Goal: Task Accomplishment & Management: Manage account settings

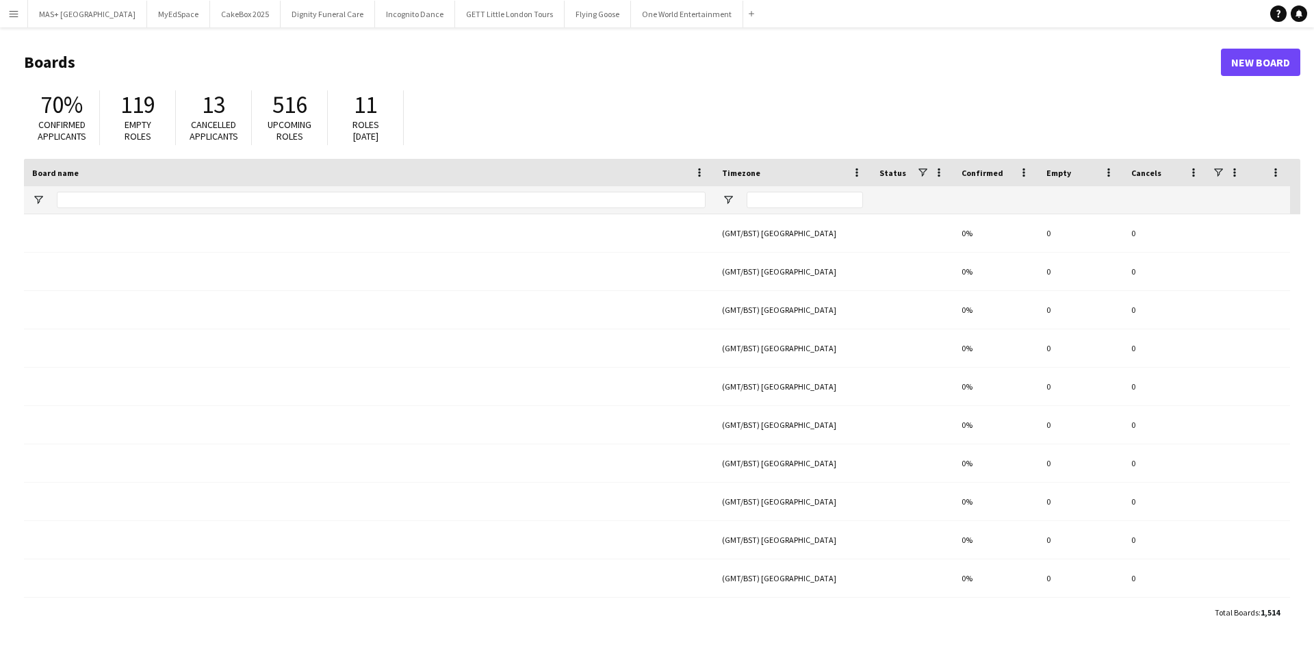
type input "**********"
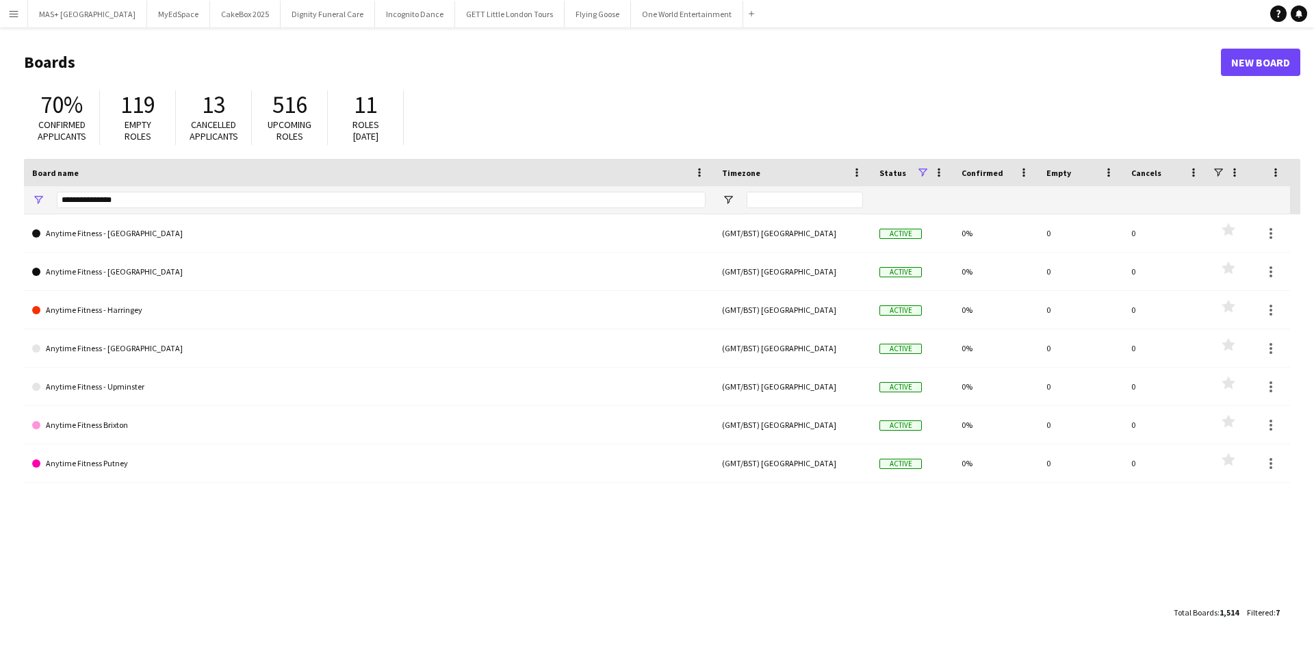
click at [396, 76] on header "Boards New Board" at bounding box center [662, 62] width 1277 height 42
click at [14, 4] on button "Menu" at bounding box center [13, 13] width 27 height 27
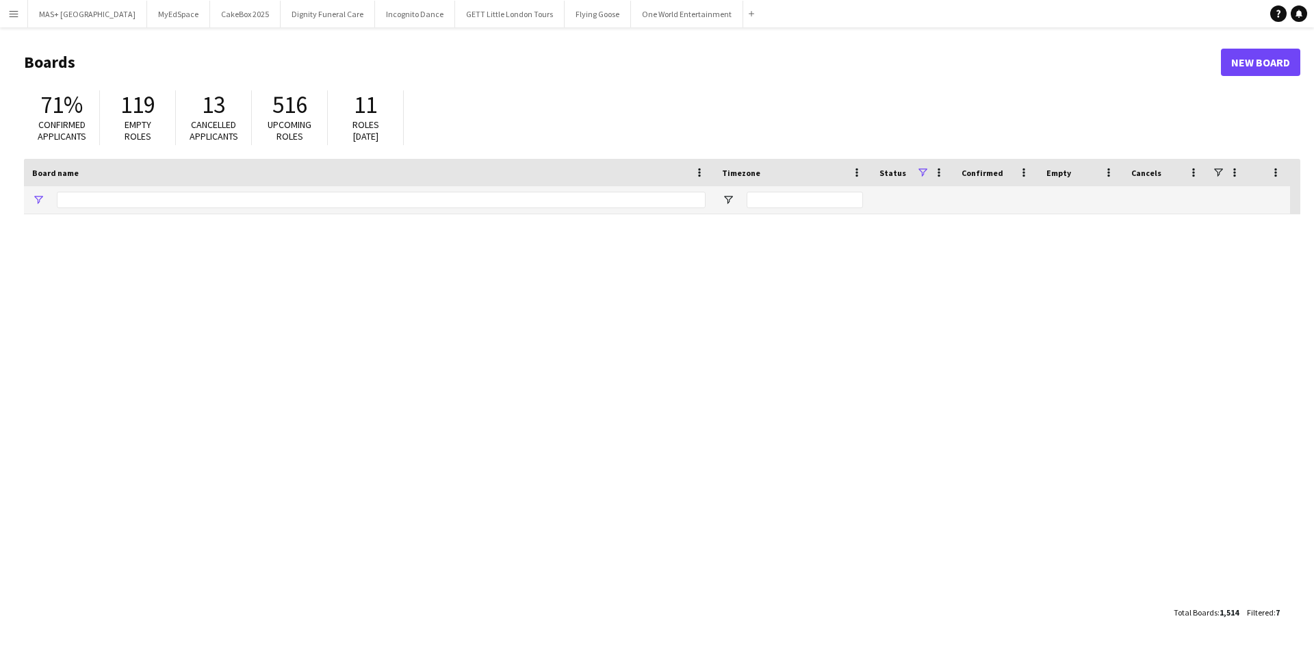
type input "**********"
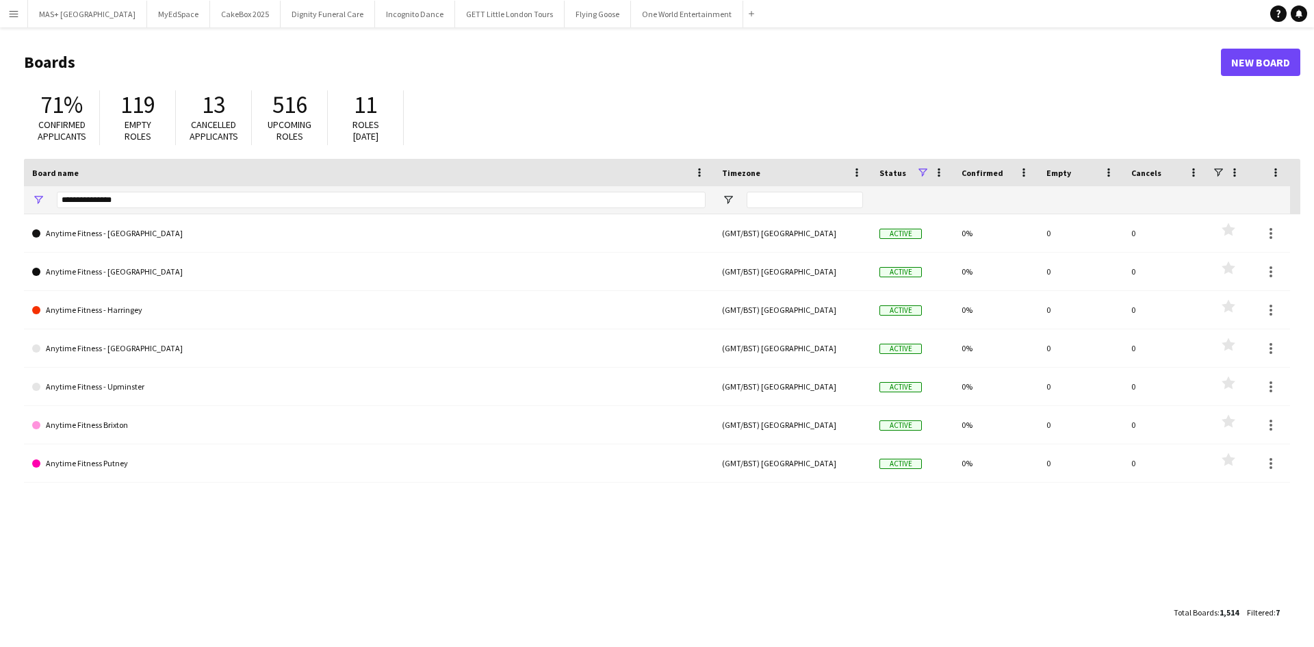
click at [7, 11] on button "Menu" at bounding box center [13, 13] width 27 height 27
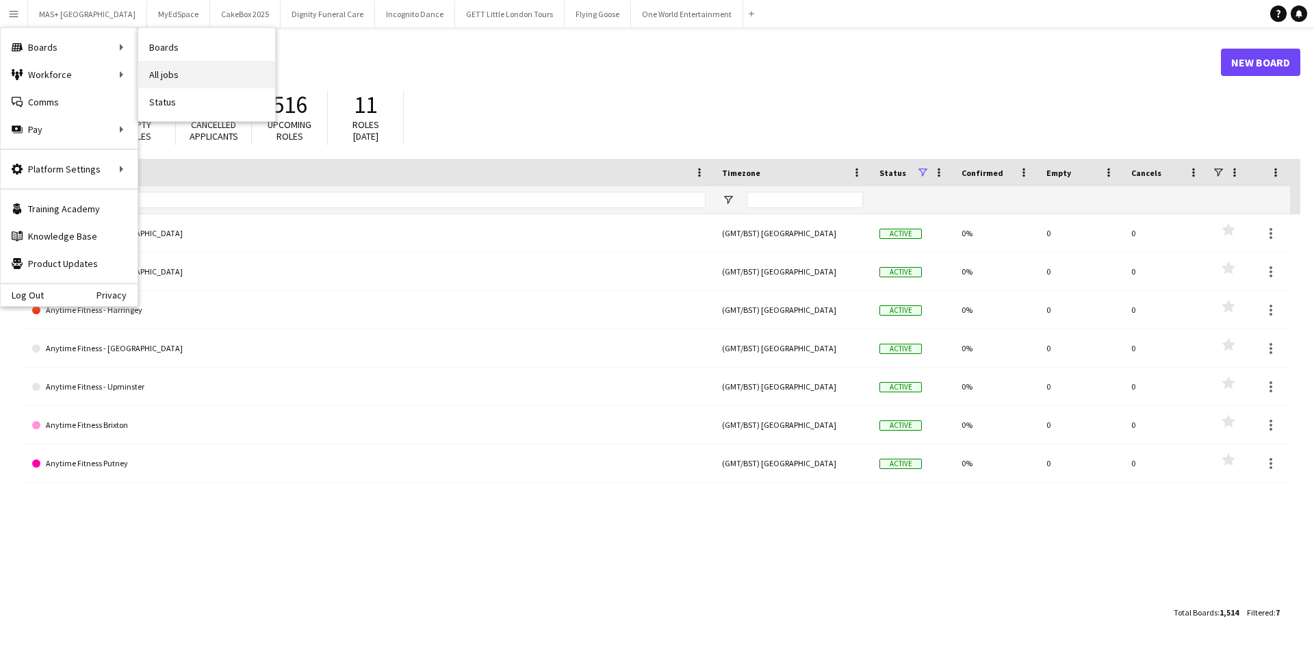
click at [164, 71] on link "All jobs" at bounding box center [206, 74] width 137 height 27
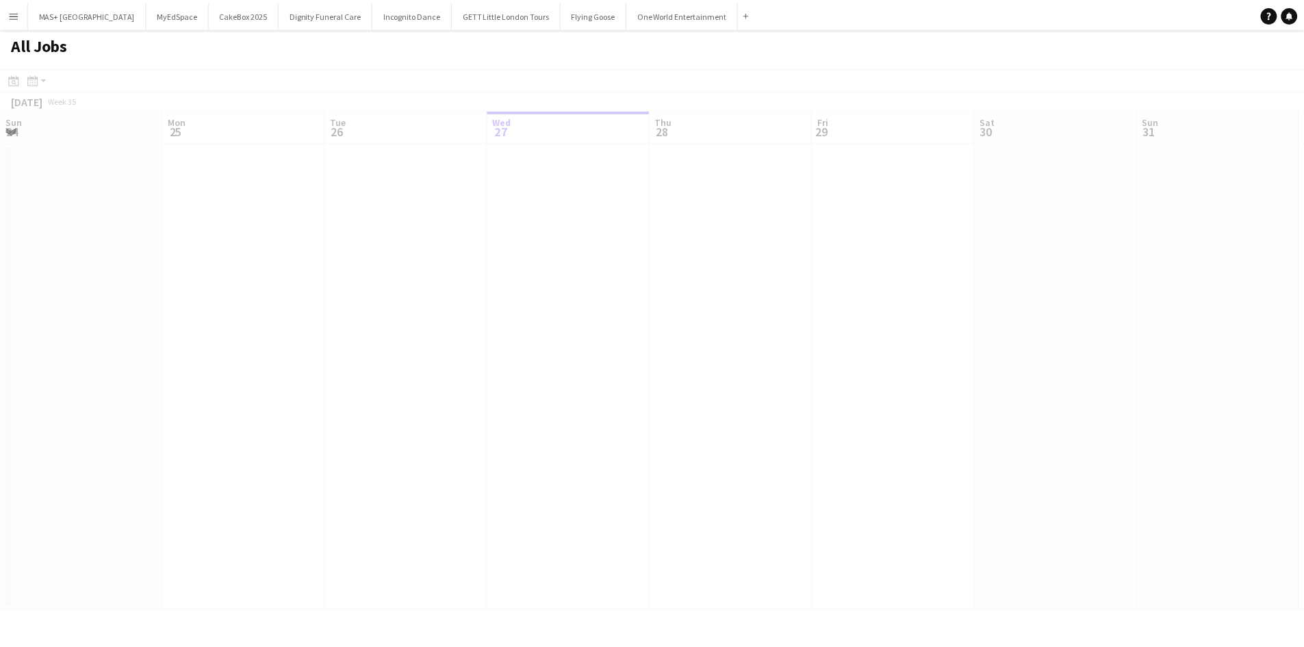
scroll to position [0, 327]
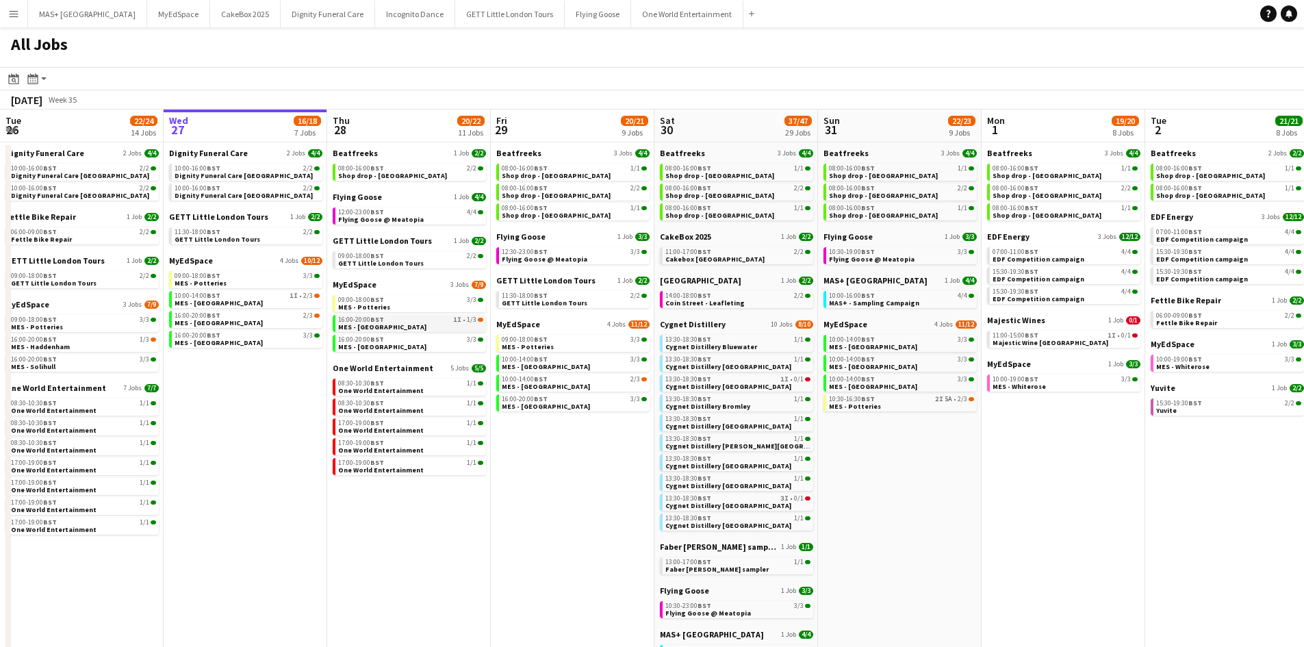
click at [413, 318] on div "16:00-20:00 BST 1I • 1/3" at bounding box center [410, 319] width 145 height 7
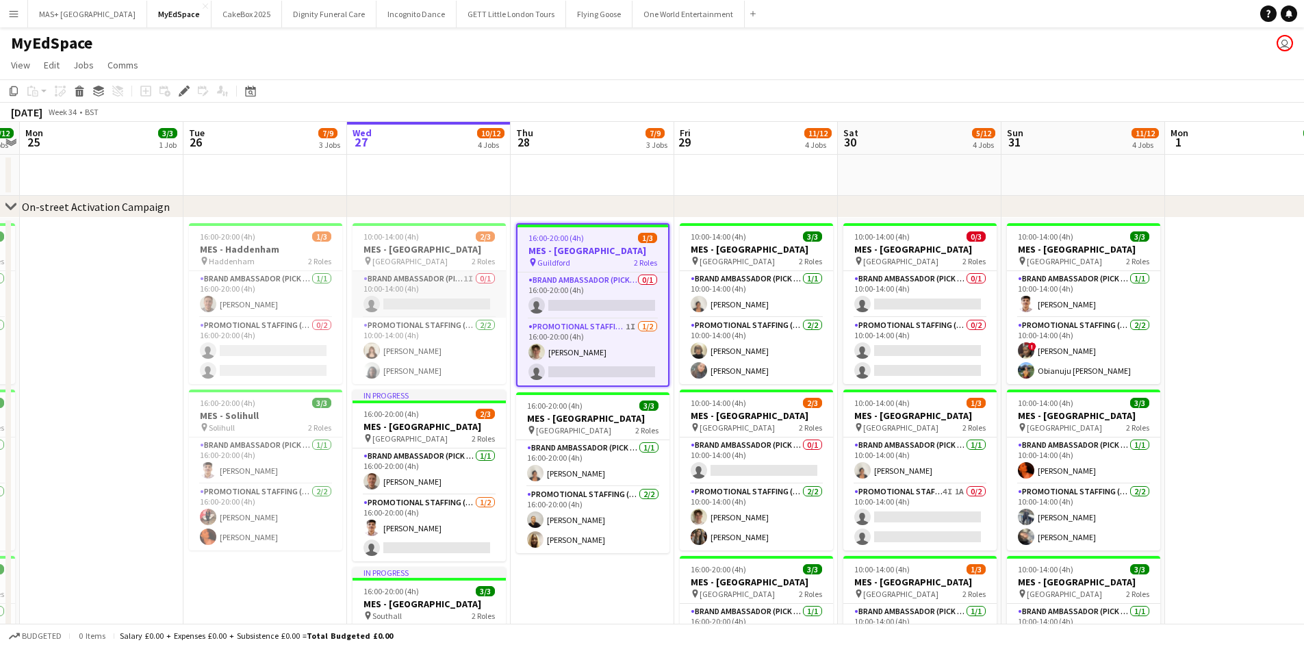
click at [431, 303] on app-card-role "Brand Ambassador (Pick up) 1I 0/1 10:00-14:00 (4h) single-neutral-actions" at bounding box center [429, 294] width 153 height 47
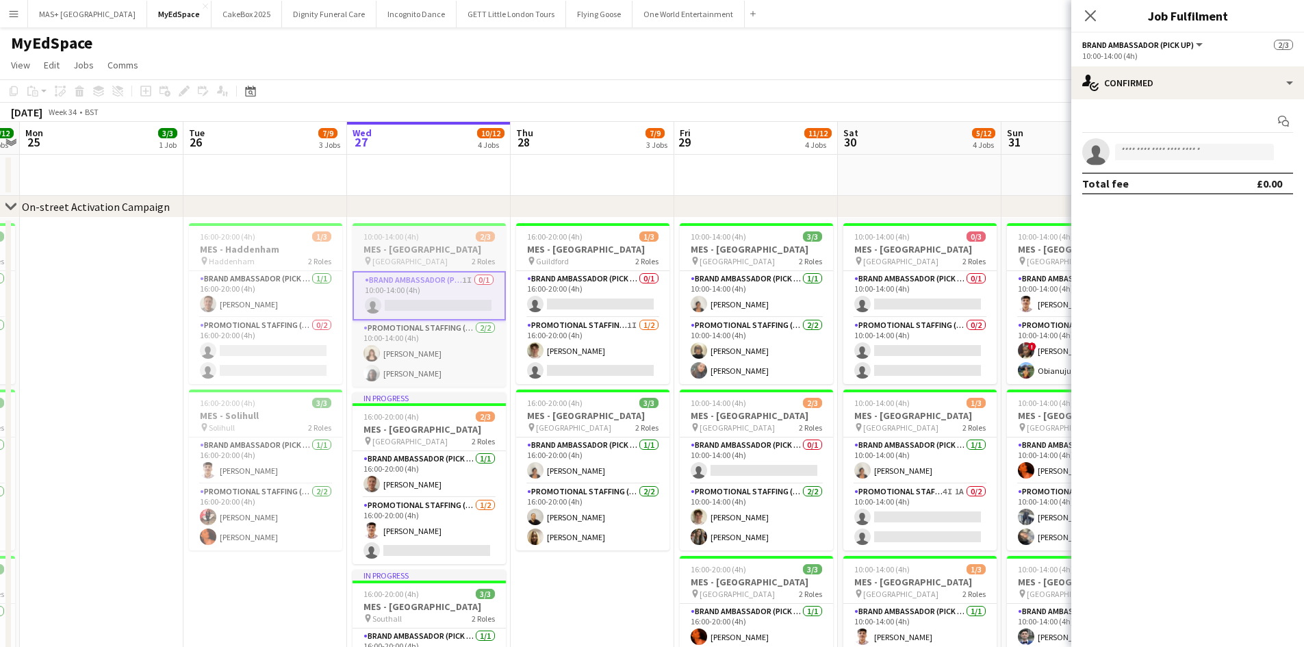
click at [424, 254] on h3 "MES - Guildford Town Centre" at bounding box center [429, 249] width 153 height 12
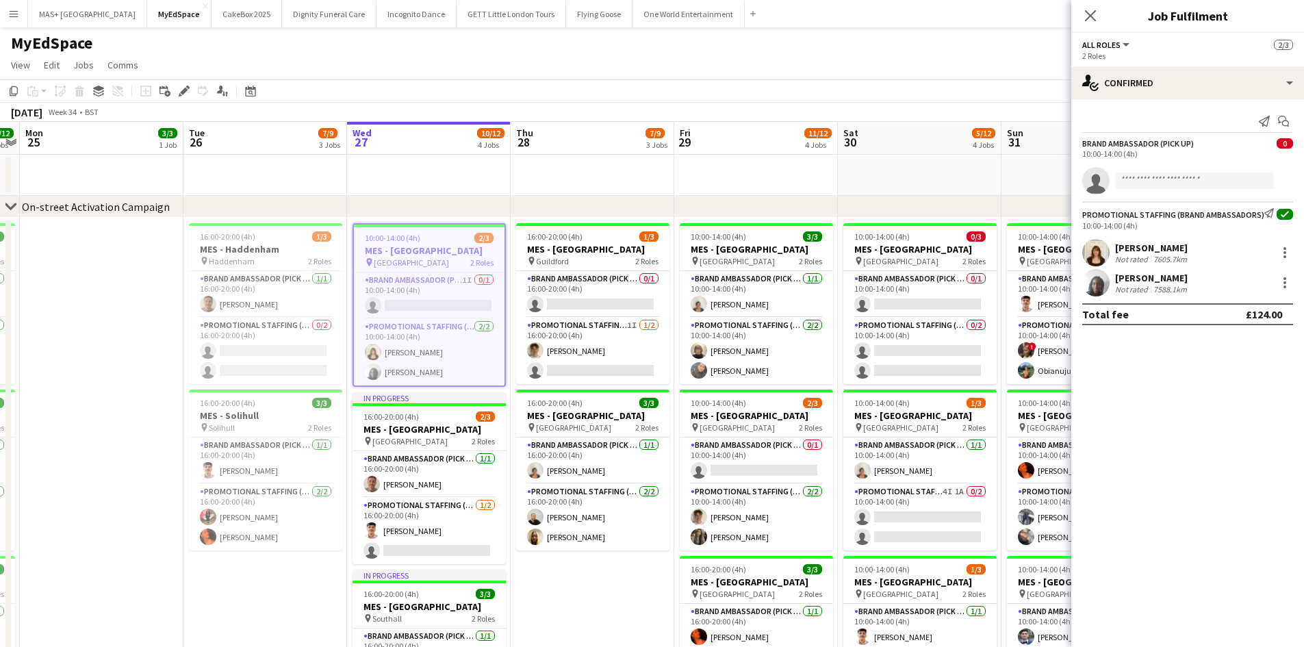
click at [626, 192] on app-date-cell at bounding box center [593, 175] width 164 height 41
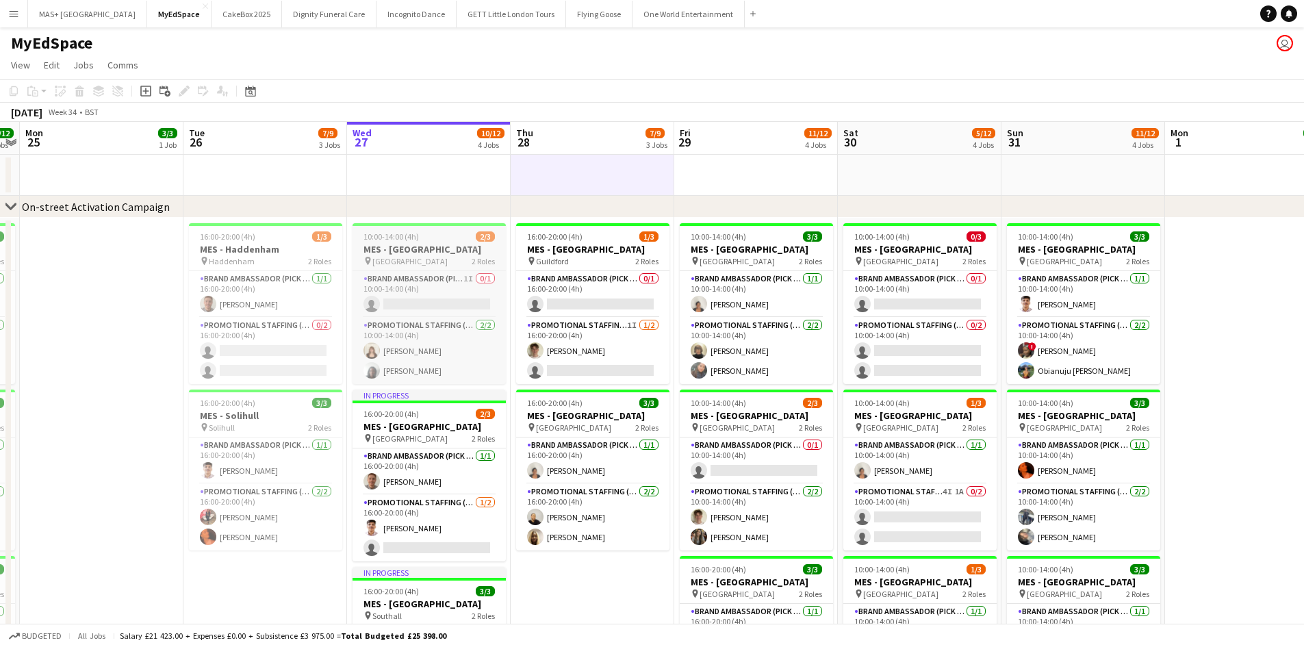
click at [438, 253] on h3 "MES - Guildford Town Centre" at bounding box center [429, 249] width 153 height 12
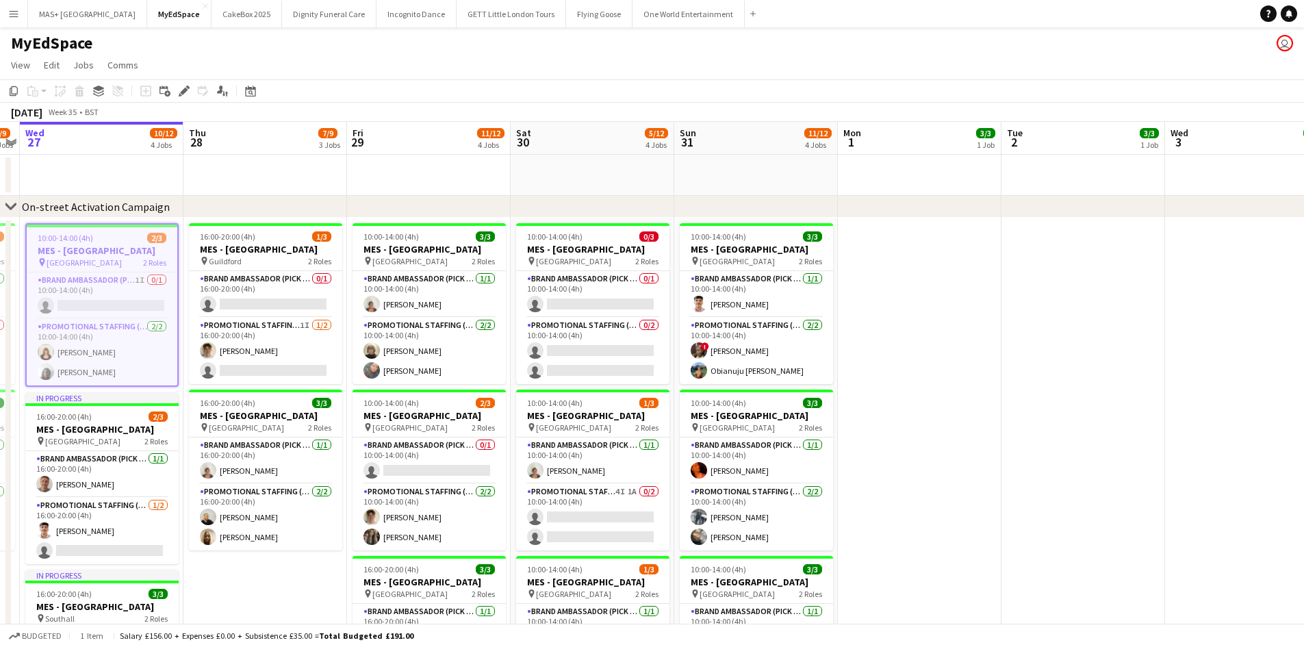
scroll to position [0, 559]
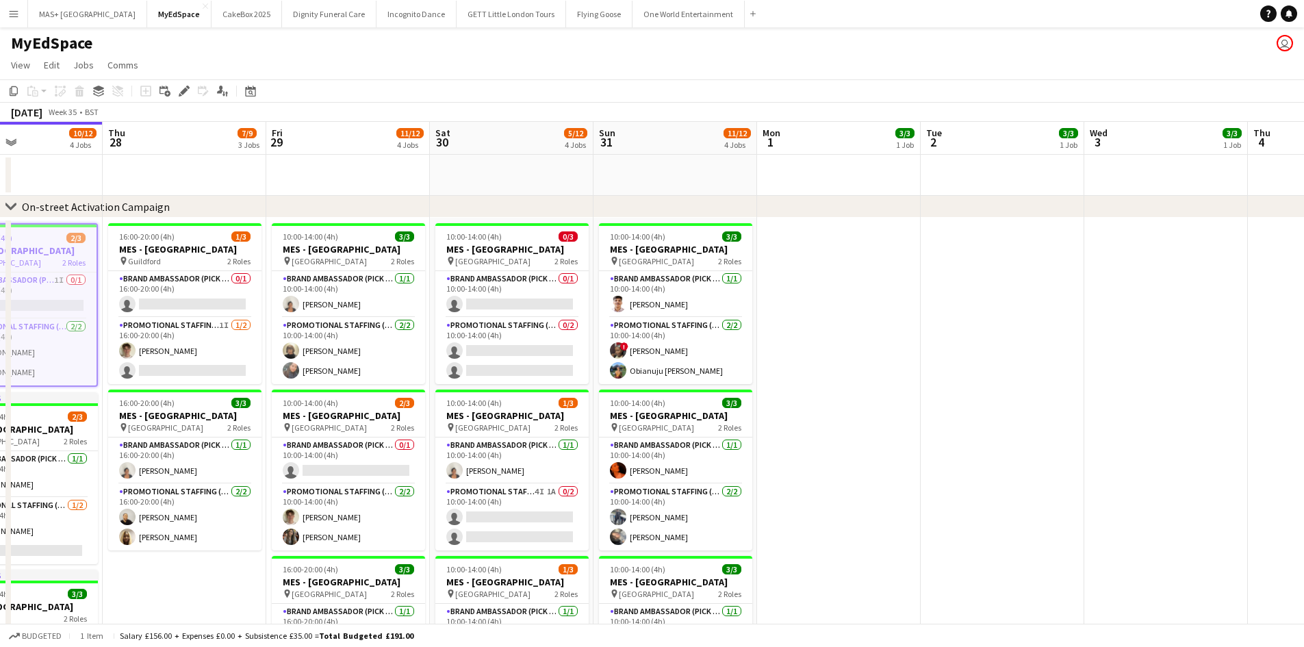
drag, startPoint x: 630, startPoint y: 571, endPoint x: 218, endPoint y: 463, distance: 426.5
click at [215, 465] on app-calendar-viewport "Sun 24 12/12 4 Jobs Mon 25 3/3 1 Job Tue 26 7/9 3 Jobs Wed 27 10/12 4 Jobs Thu …" at bounding box center [652, 561] width 1304 height 879
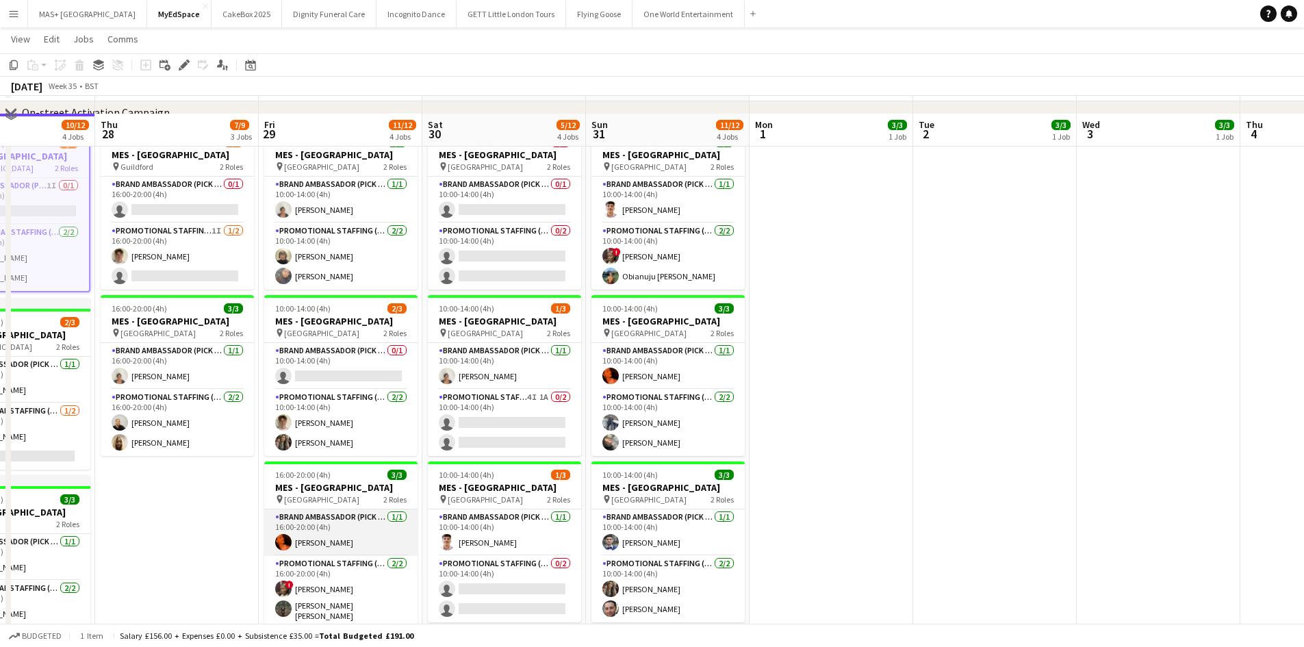
scroll to position [137, 0]
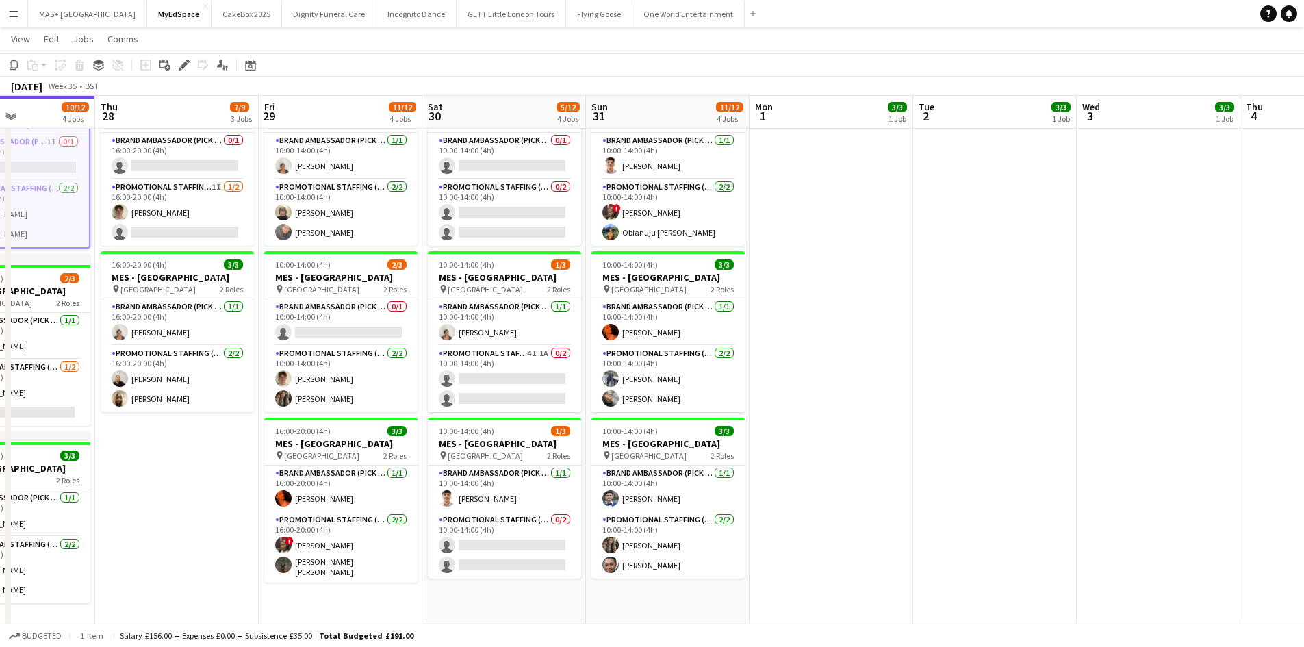
click at [129, 463] on app-date-cell "16:00-20:00 (4h) 1/3 MES - Guildford pin Guildford 2 Roles Brand Ambassador (Pi…" at bounding box center [177, 362] width 164 height 567
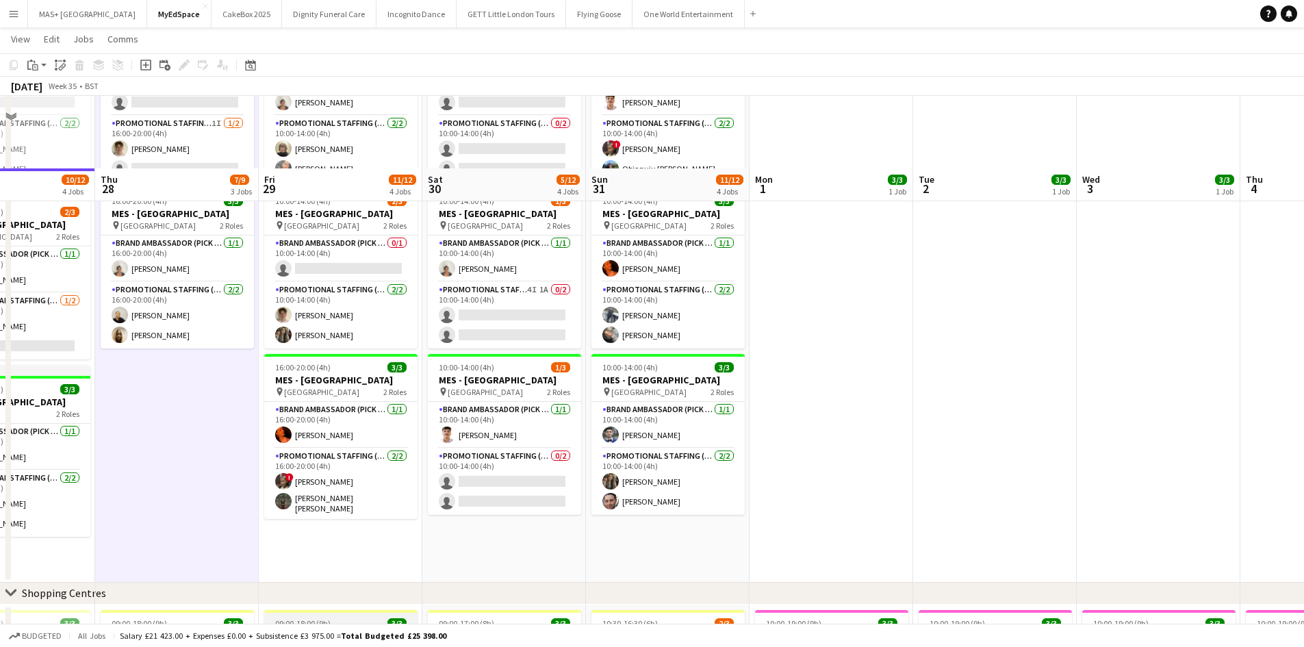
scroll to position [274, 0]
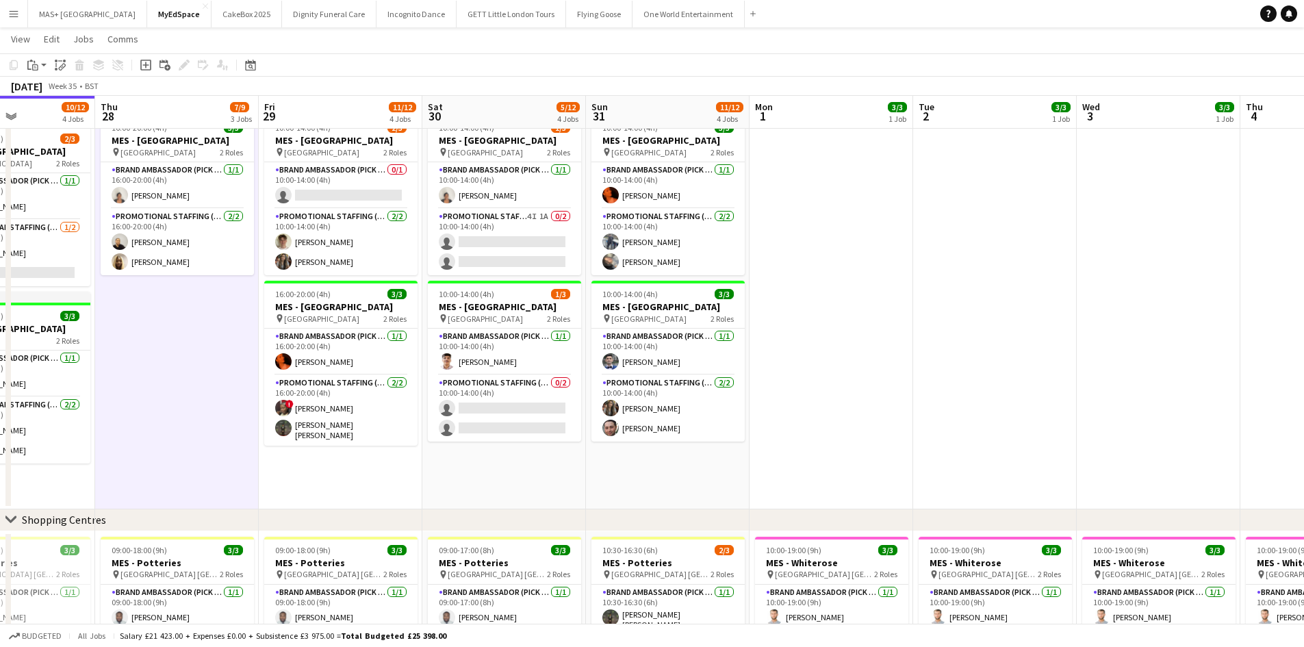
click at [370, 462] on app-date-cell "10:00-14:00 (4h) 3/3 MES - Manchester City Centre pin Manchester City Centre 2 …" at bounding box center [341, 225] width 164 height 567
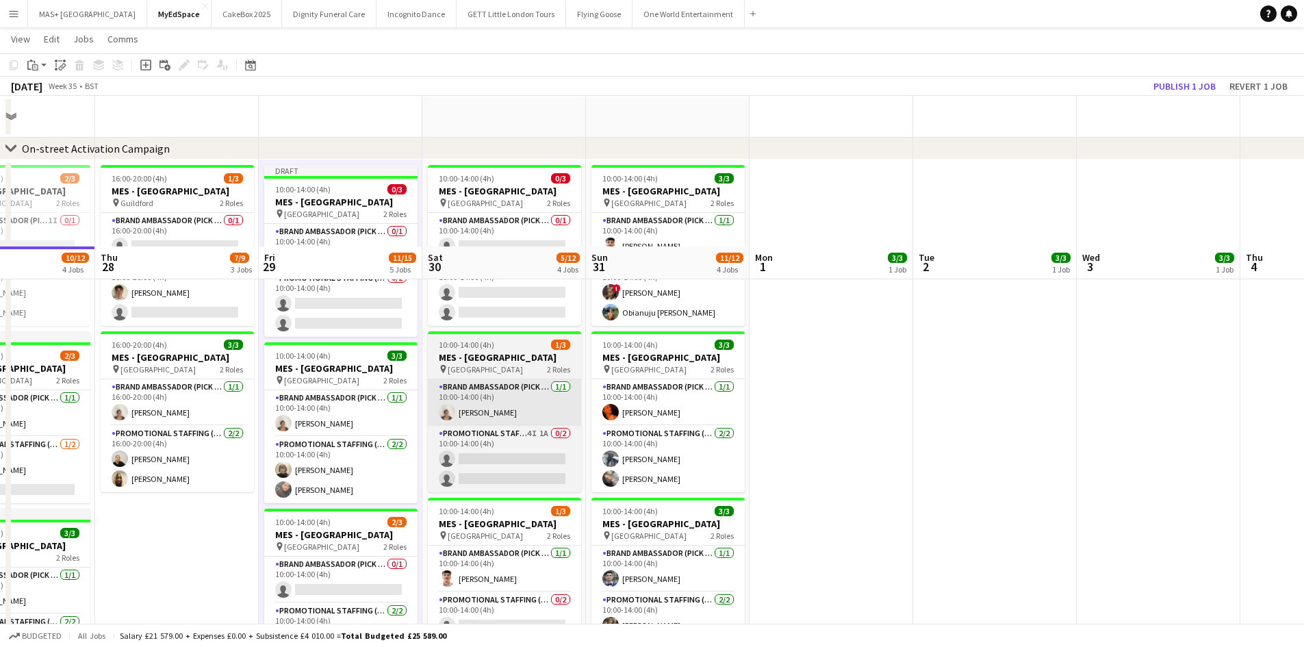
scroll to position [0, 0]
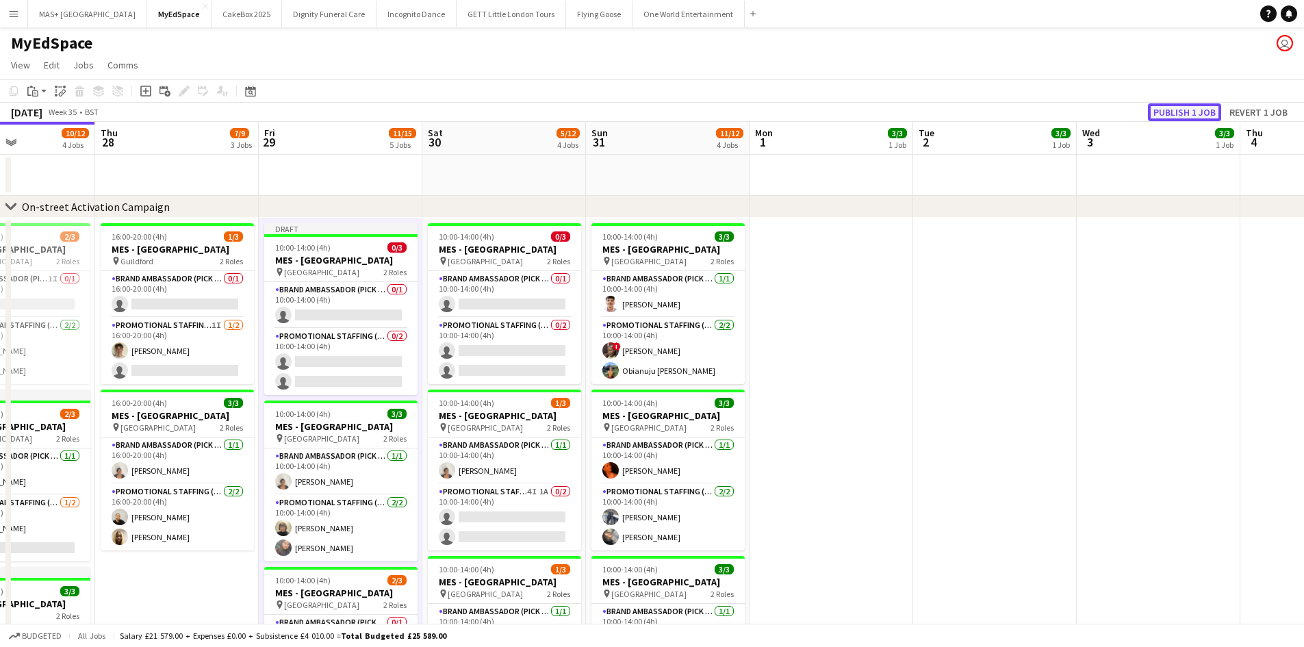
click at [1169, 114] on button "Publish 1 job" at bounding box center [1184, 112] width 73 height 18
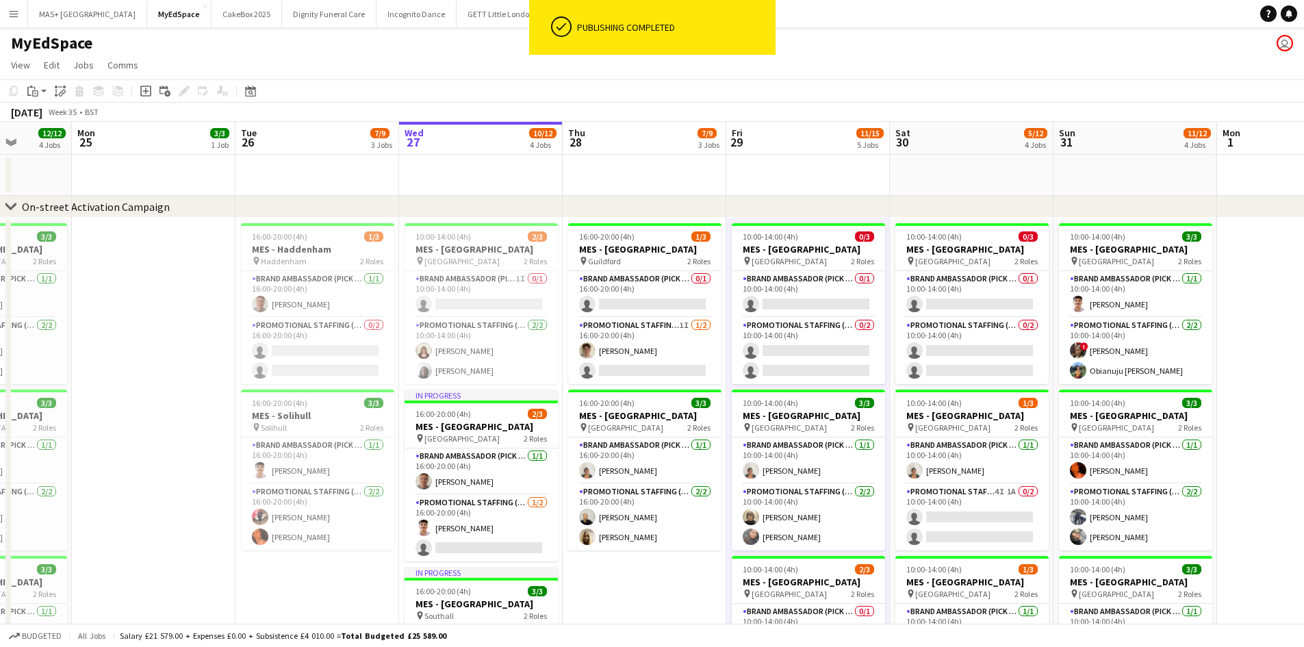
scroll to position [0, 383]
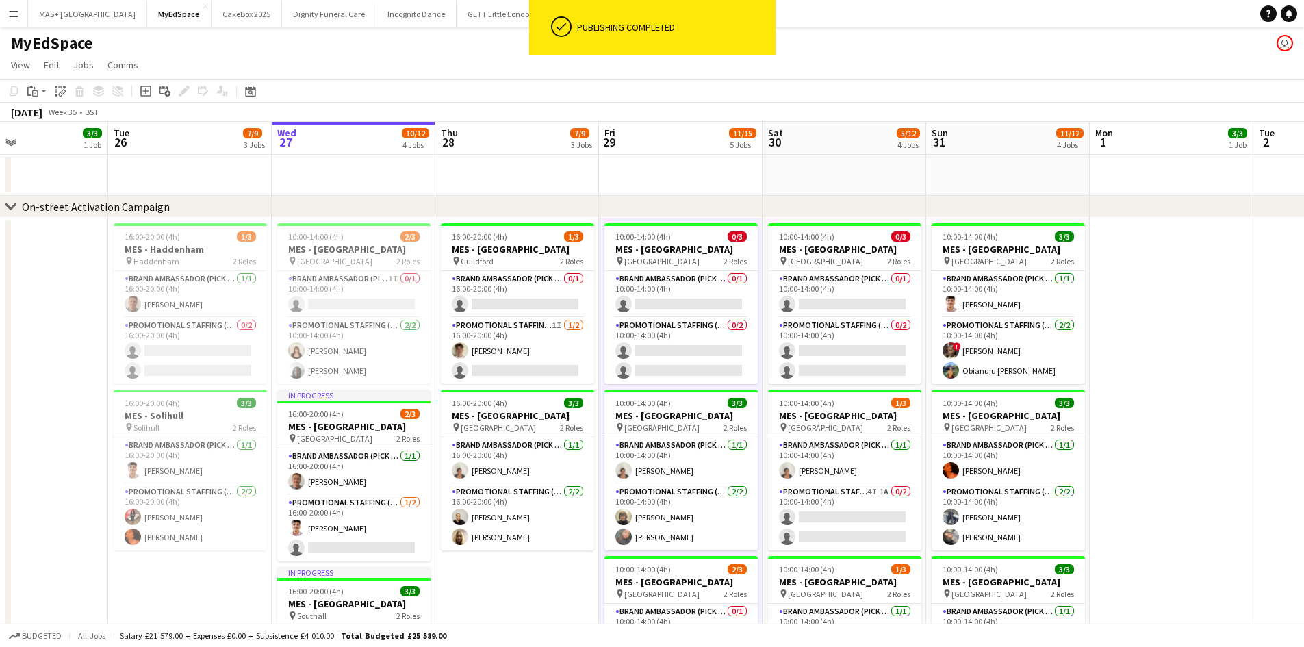
drag, startPoint x: 862, startPoint y: 363, endPoint x: 1202, endPoint y: 320, distance: 342.9
click at [1202, 320] on app-calendar-viewport "Sat 23 8/8 3 Jobs Sun 24 12/12 4 Jobs Mon 25 3/3 1 Job Tue 26 7/9 3 Jobs Wed 27…" at bounding box center [652, 645] width 1304 height 1047
click at [372, 259] on span "Guildford Town Centre" at bounding box center [334, 261] width 75 height 10
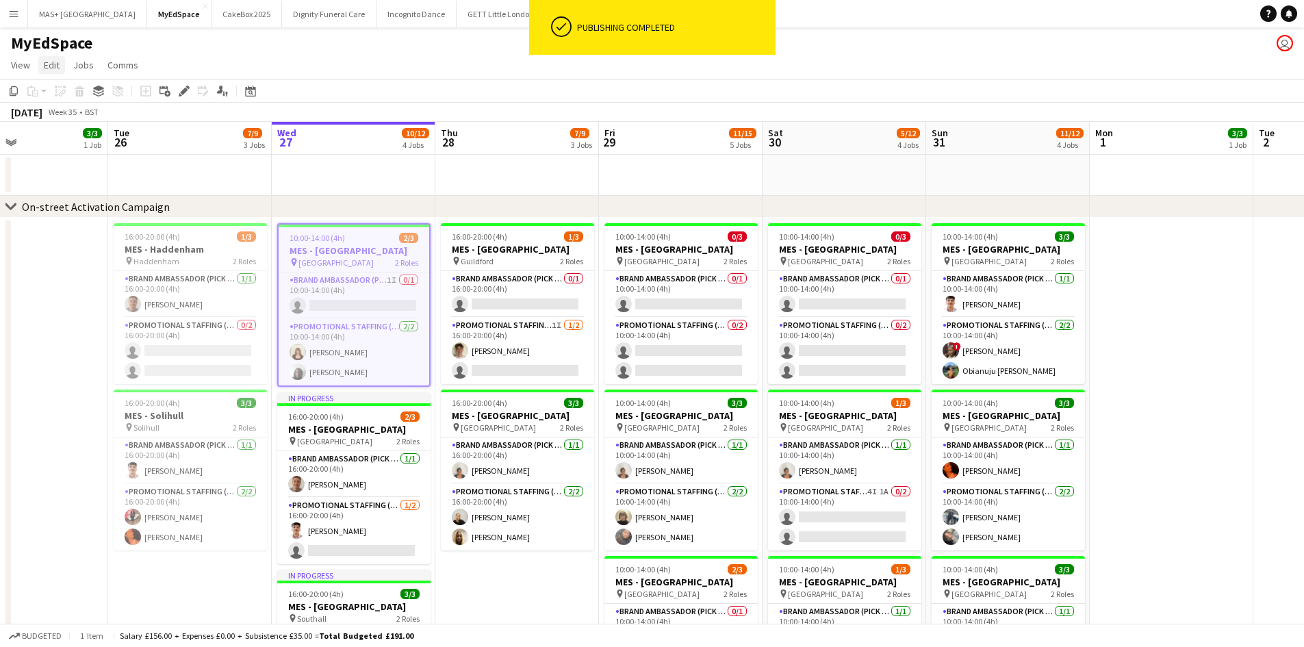
click at [61, 65] on link "Edit" at bounding box center [51, 65] width 27 height 18
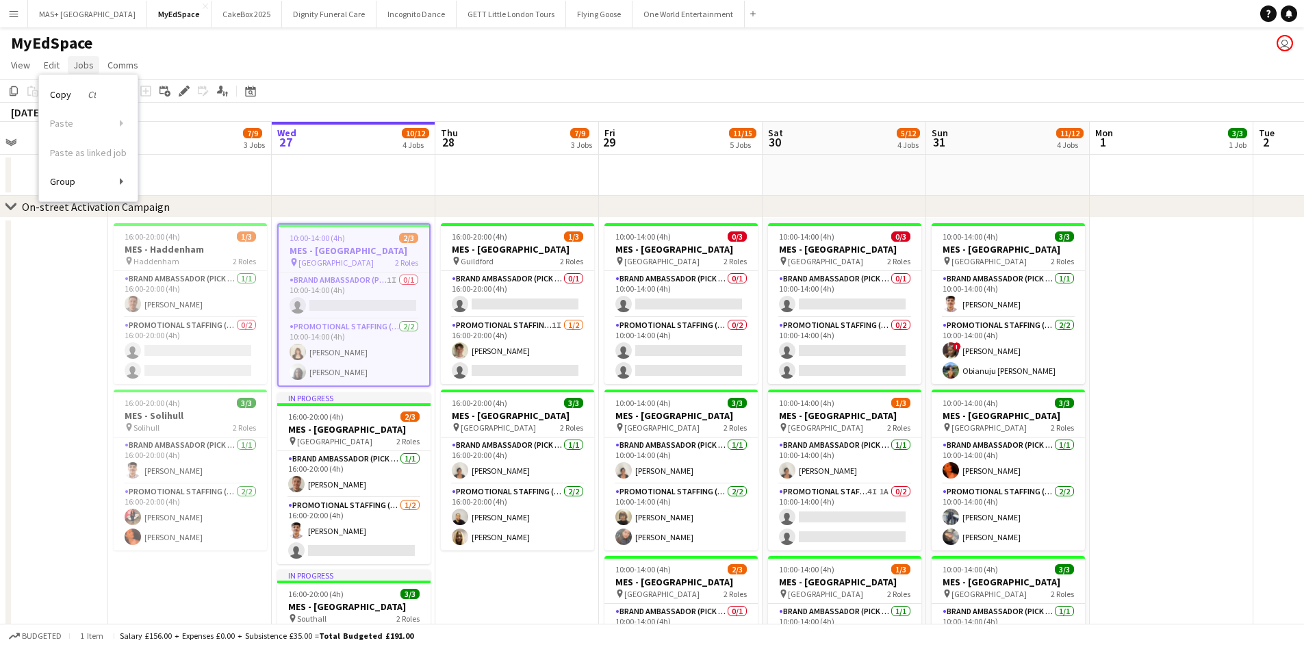
click at [82, 66] on span "Jobs" at bounding box center [83, 65] width 21 height 12
click at [60, 64] on link "Edit" at bounding box center [51, 65] width 27 height 18
click at [10, 66] on link "View" at bounding box center [20, 65] width 30 height 18
click at [296, 195] on app-date-cell at bounding box center [354, 175] width 164 height 41
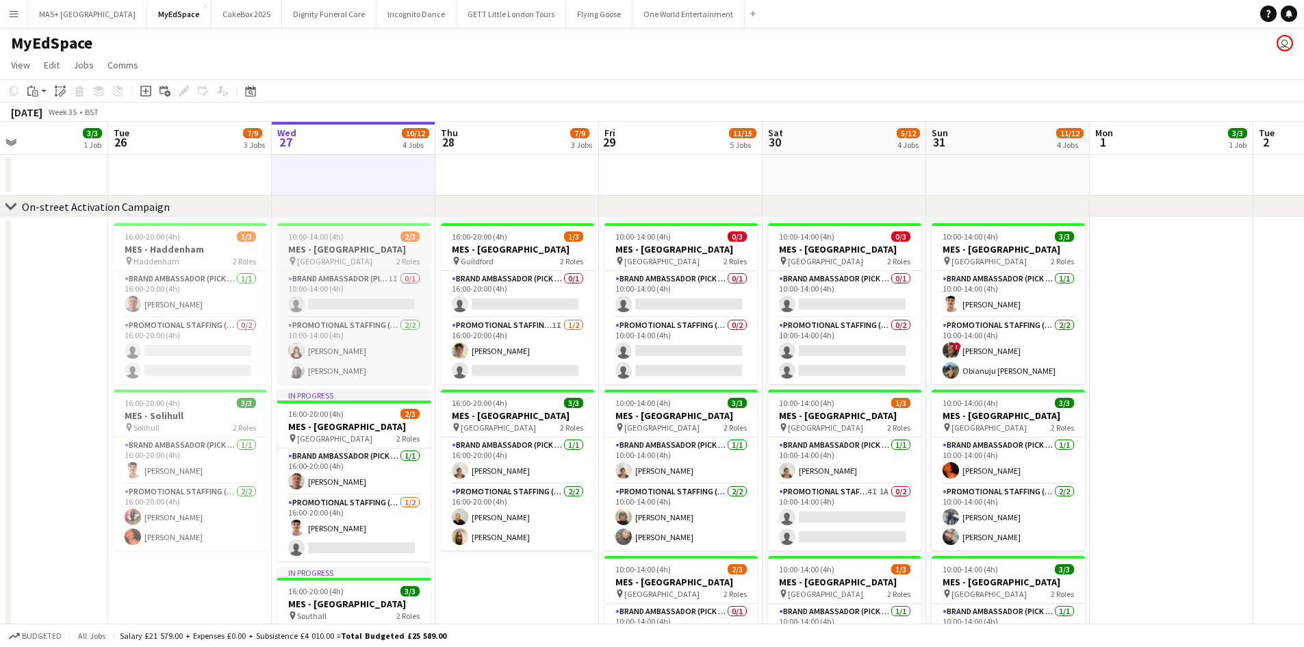
click at [320, 235] on span "10:00-14:00 (4h)" at bounding box center [315, 236] width 55 height 10
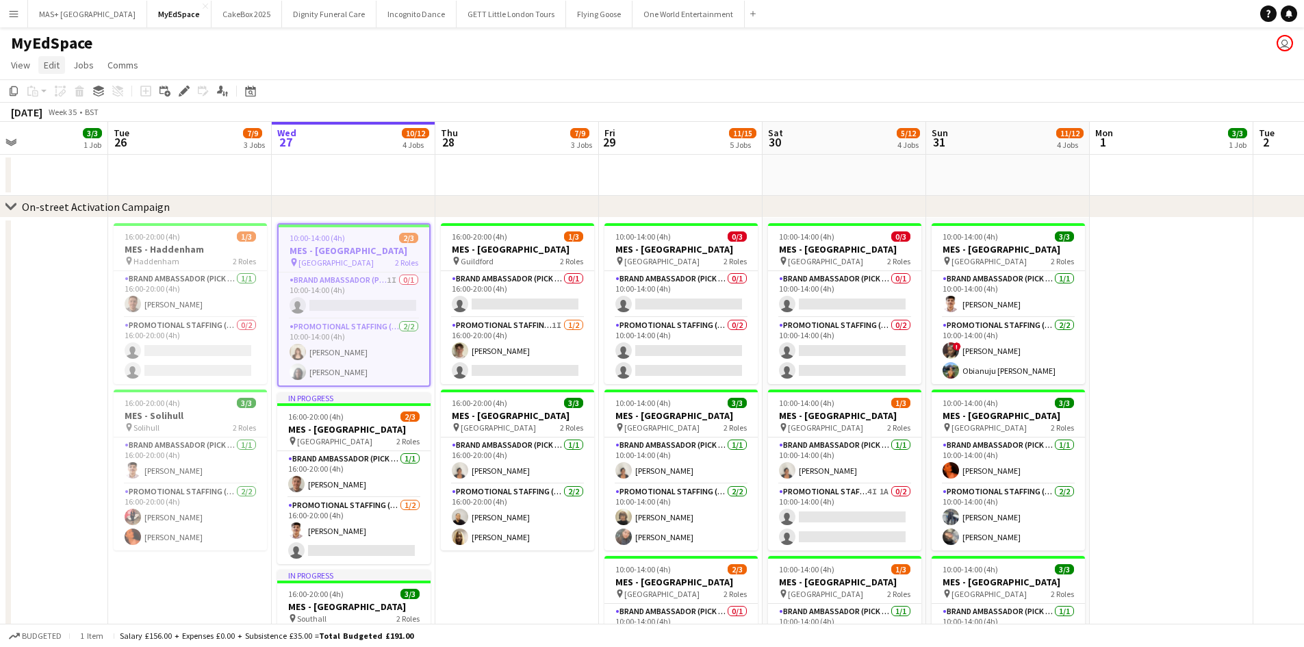
click at [45, 66] on span "Edit" at bounding box center [52, 65] width 16 height 12
click at [71, 64] on link "Jobs" at bounding box center [83, 65] width 31 height 18
click at [282, 186] on app-date-cell at bounding box center [354, 175] width 164 height 41
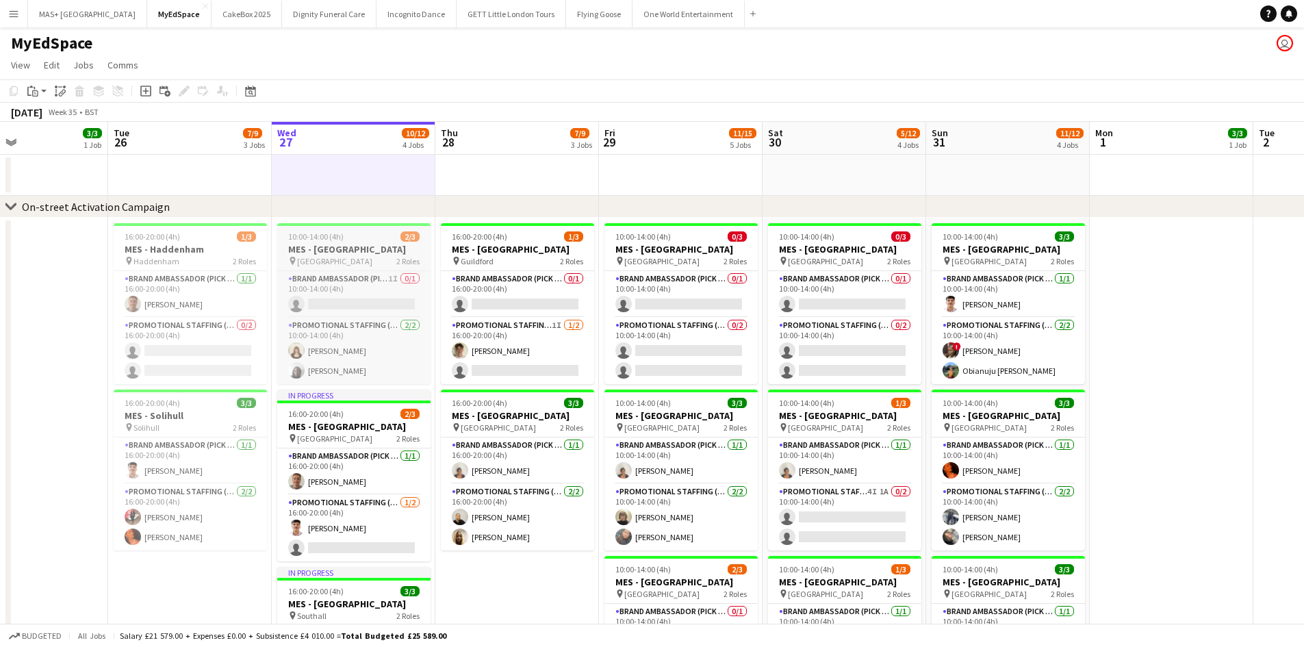
click at [324, 248] on h3 "MES - Guildford Town Centre" at bounding box center [353, 249] width 153 height 12
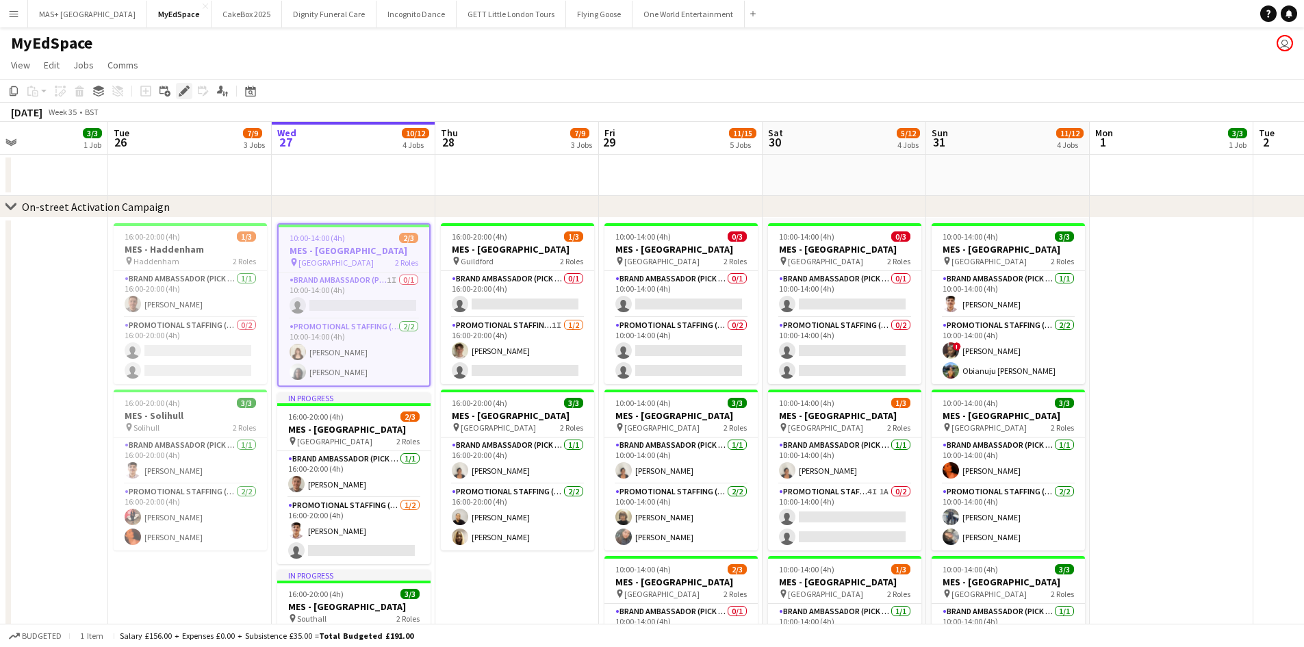
click at [182, 95] on icon "Edit" at bounding box center [184, 91] width 11 height 11
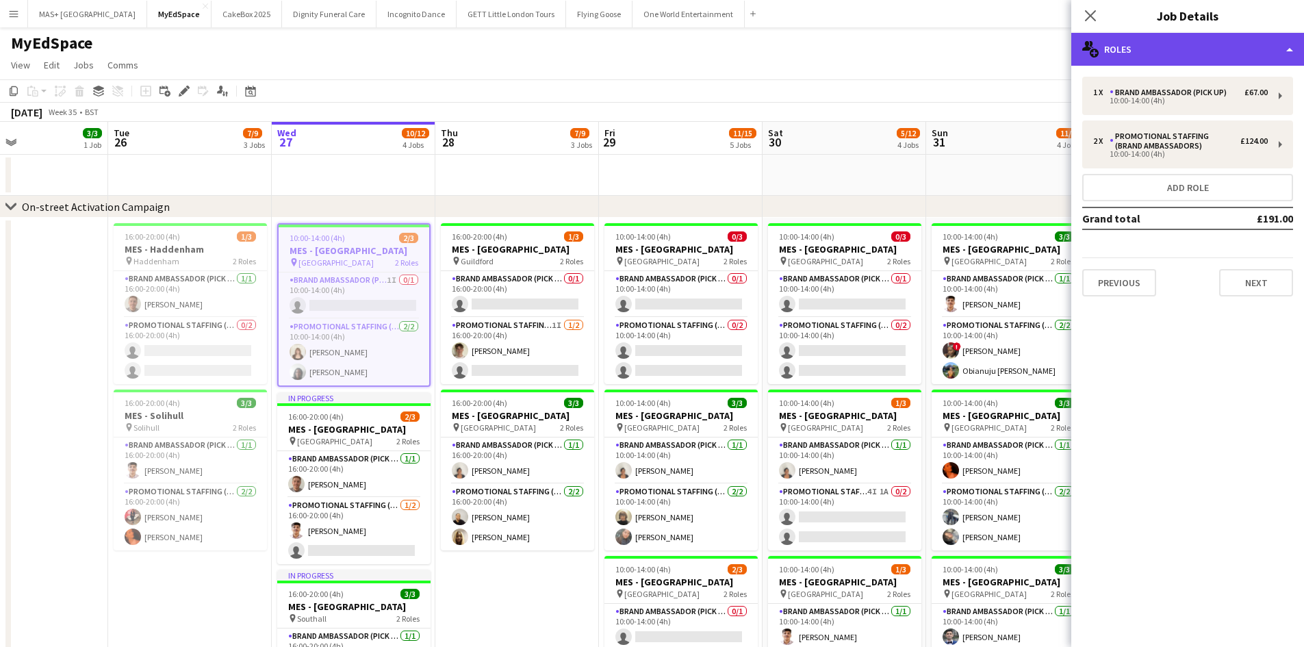
click at [1142, 53] on div "multiple-users-add Roles" at bounding box center [1187, 49] width 233 height 33
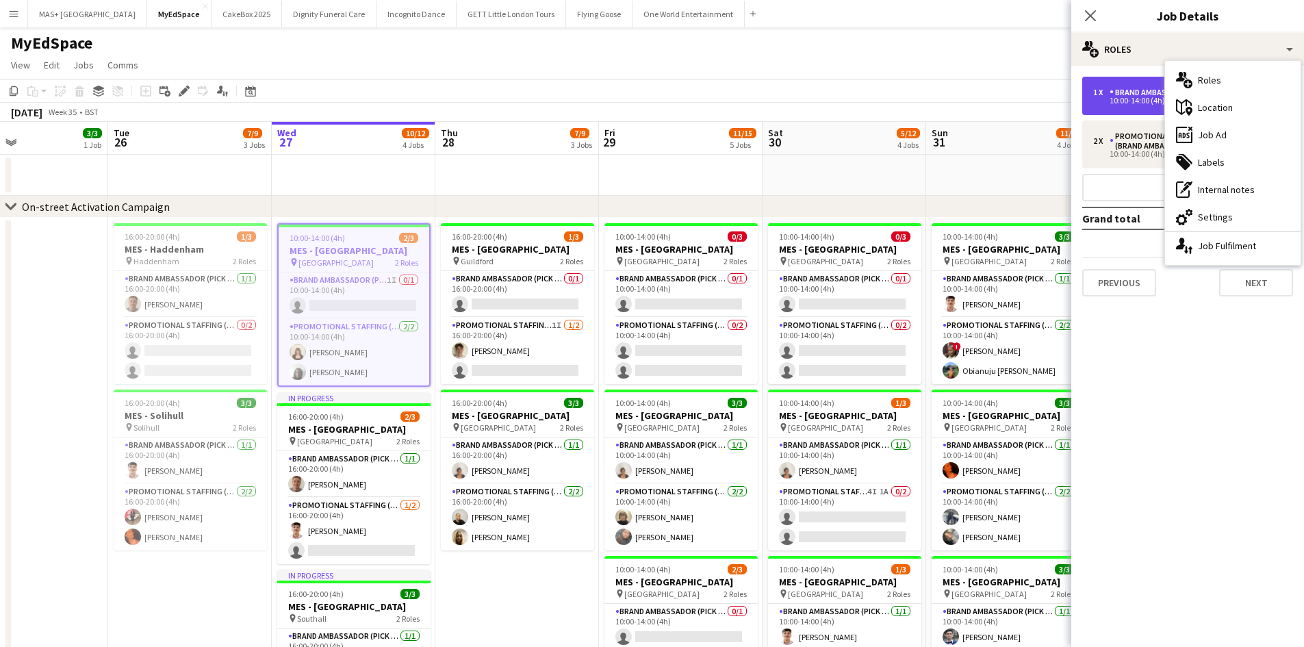
click at [1130, 102] on div "10:00-14:00 (4h)" at bounding box center [1180, 100] width 175 height 7
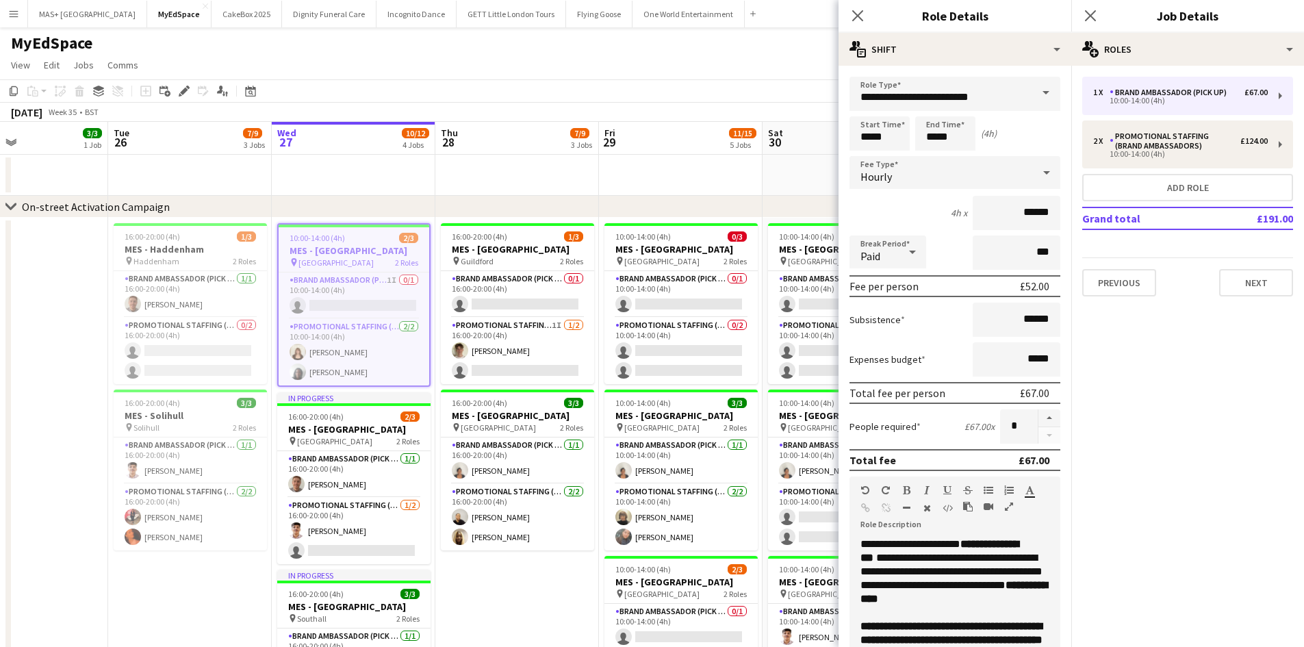
click at [348, 263] on span "Guildford Town Centre" at bounding box center [335, 262] width 75 height 10
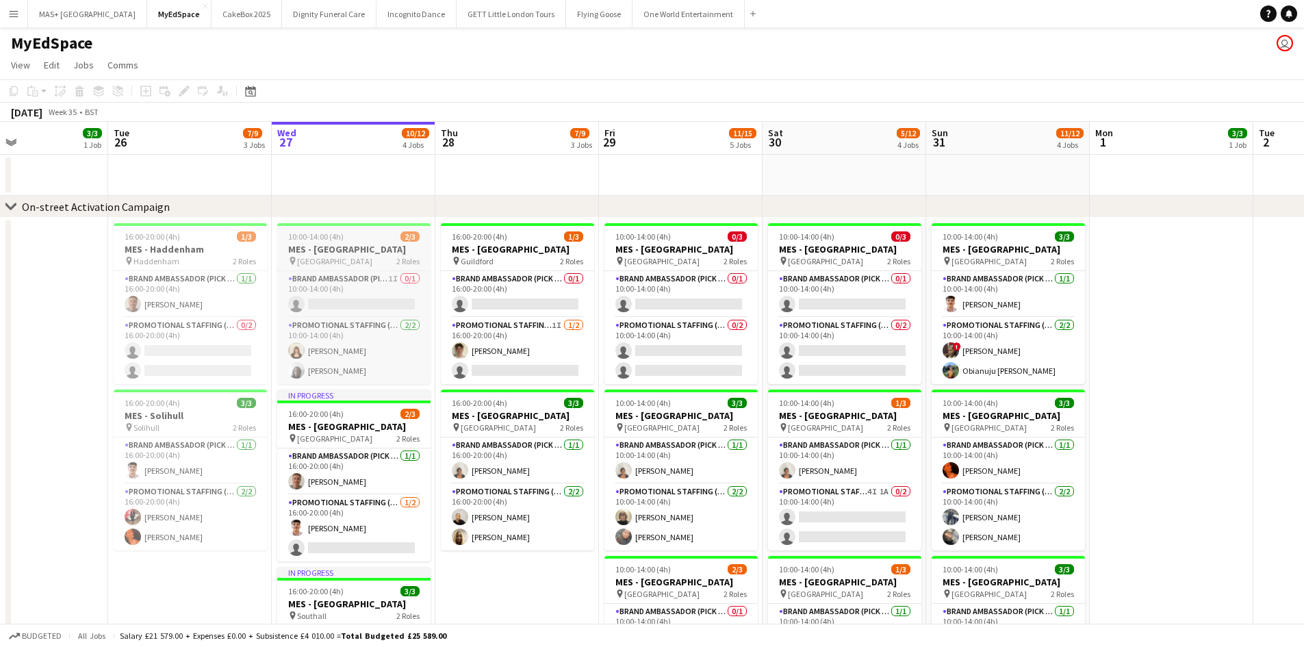
click at [355, 257] on span "Guildford Town Centre" at bounding box center [334, 261] width 75 height 10
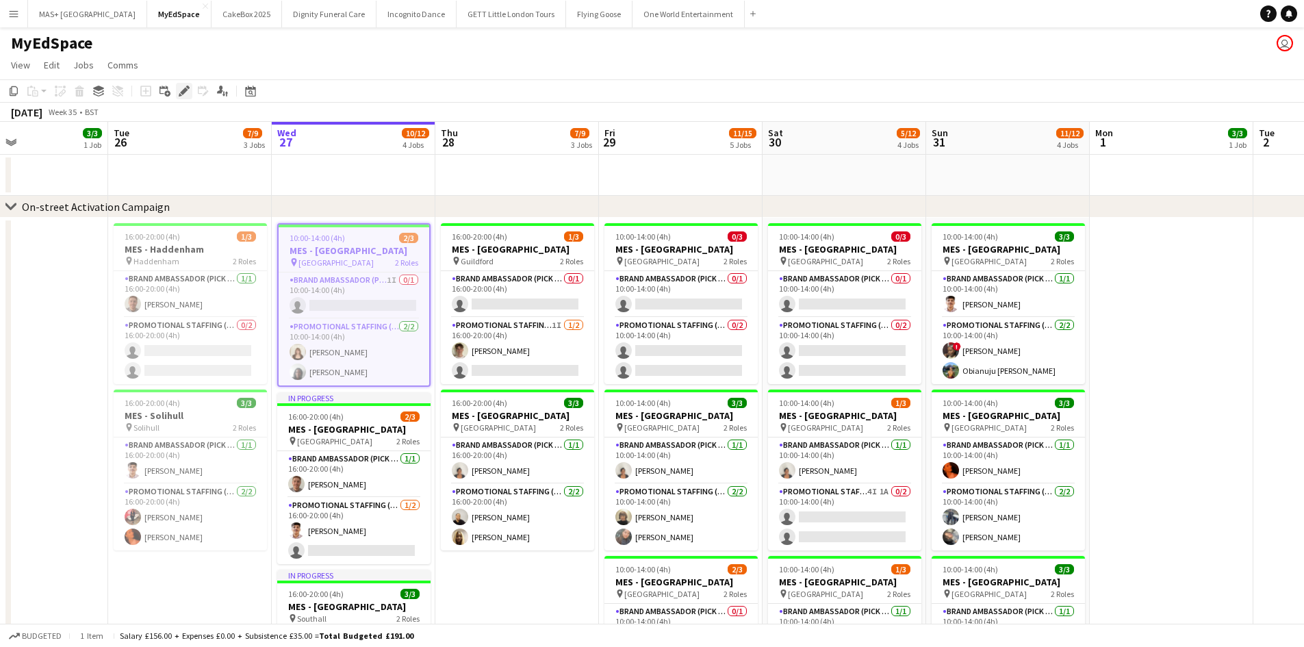
click at [191, 92] on div "Edit" at bounding box center [184, 91] width 16 height 16
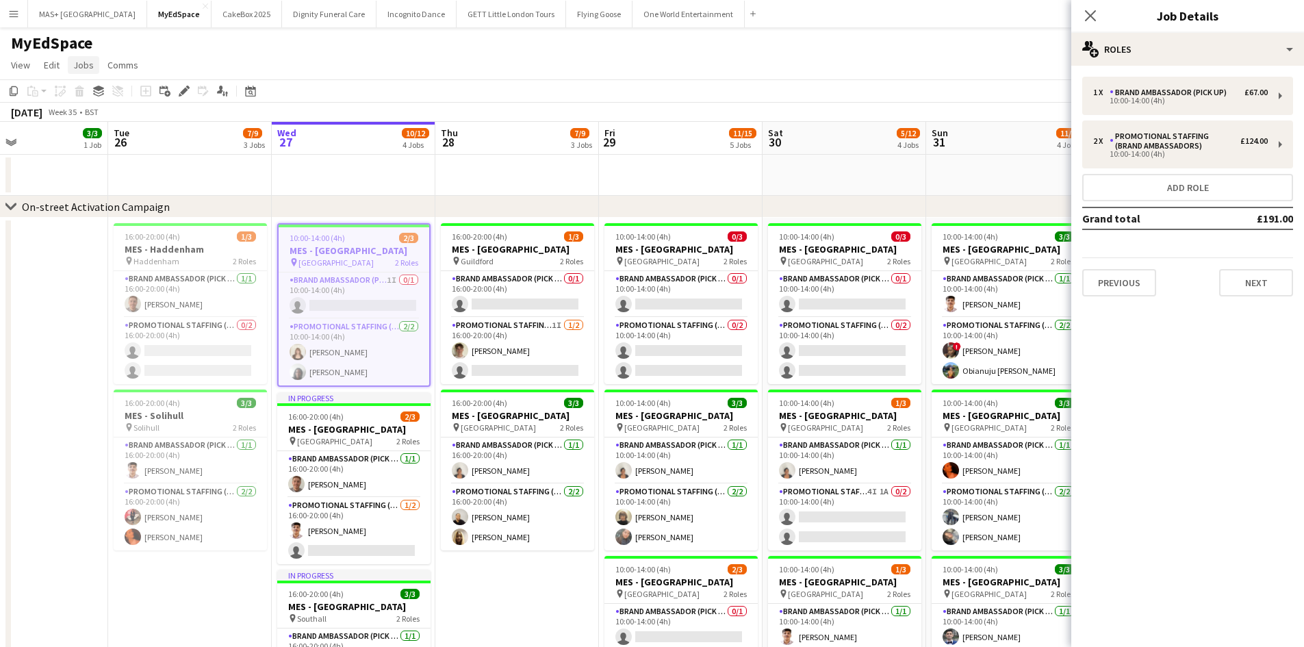
click at [83, 64] on span "Jobs" at bounding box center [83, 65] width 21 height 12
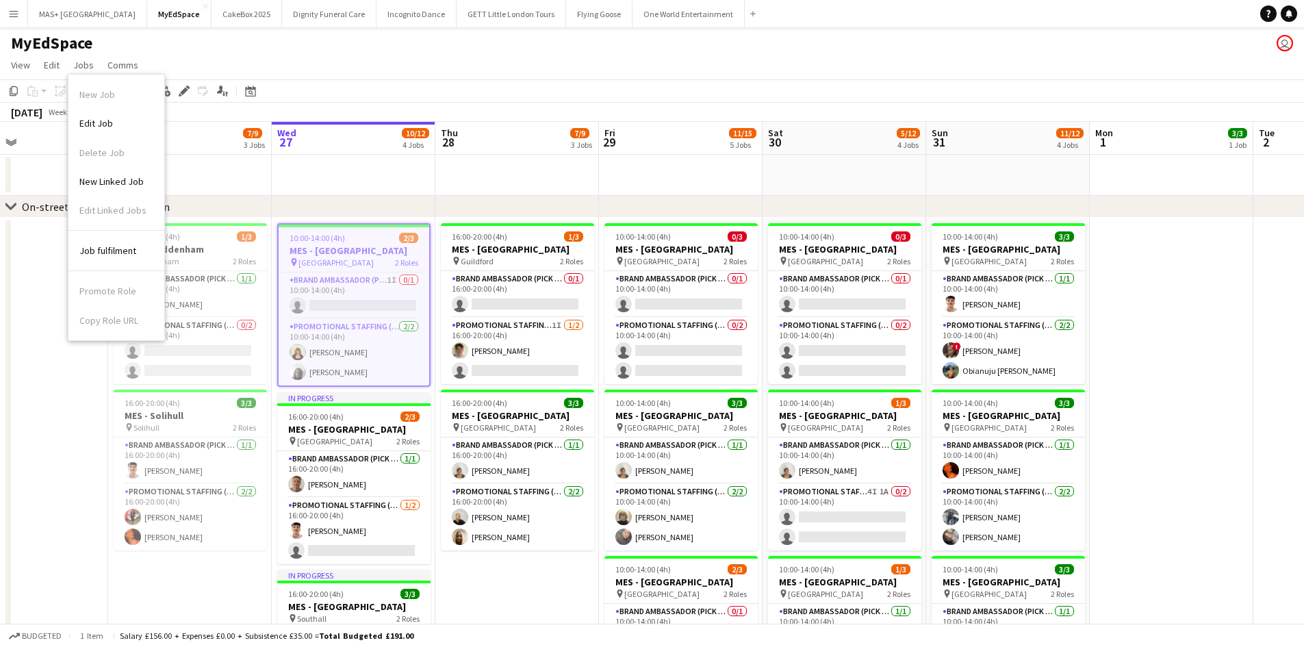
click at [448, 191] on app-date-cell at bounding box center [517, 175] width 164 height 41
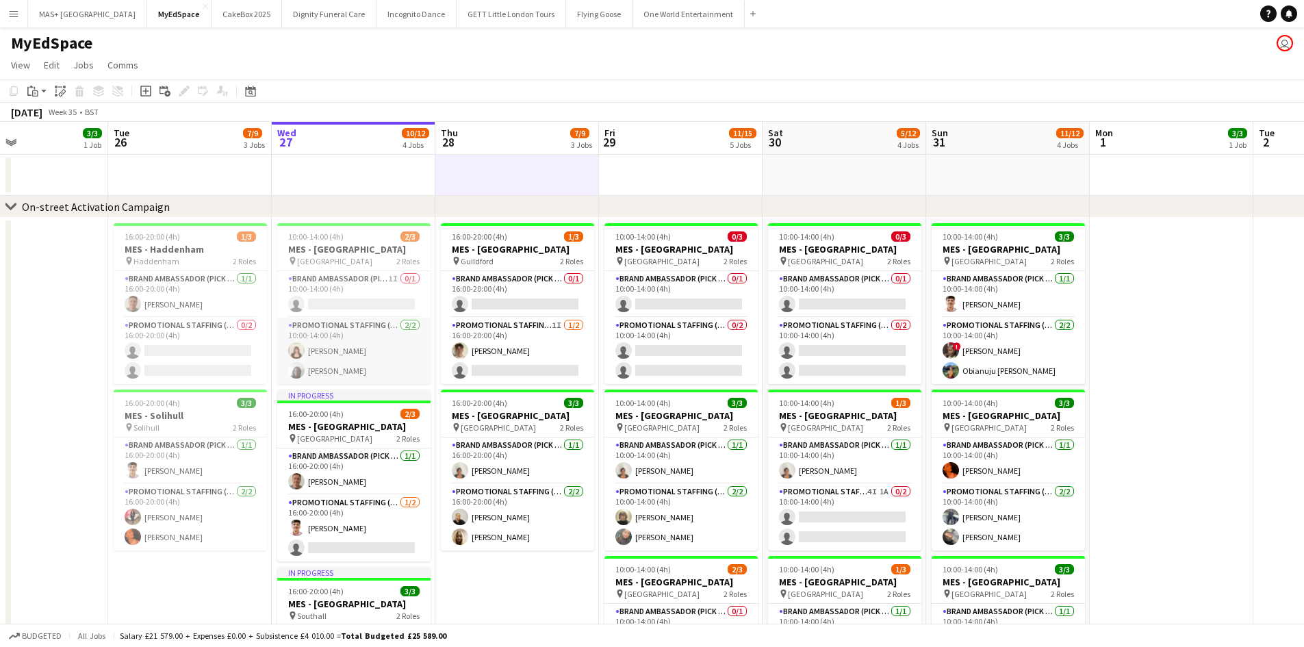
click at [350, 355] on app-card-role "Promotional Staffing (Brand Ambassadors) 2/2 10:00-14:00 (4h) Amelie Forbes Tan…" at bounding box center [353, 351] width 153 height 66
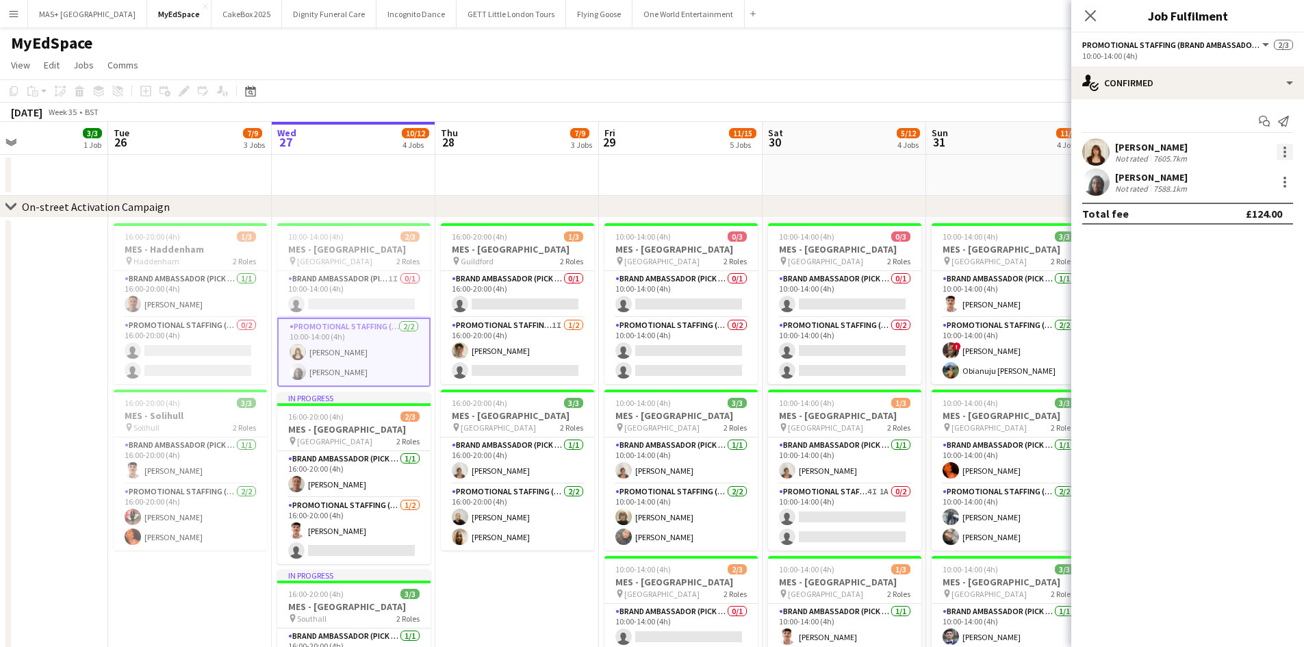
click at [1284, 152] on div at bounding box center [1285, 152] width 3 height 3
click at [1216, 346] on span "Did not show" at bounding box center [1229, 341] width 64 height 12
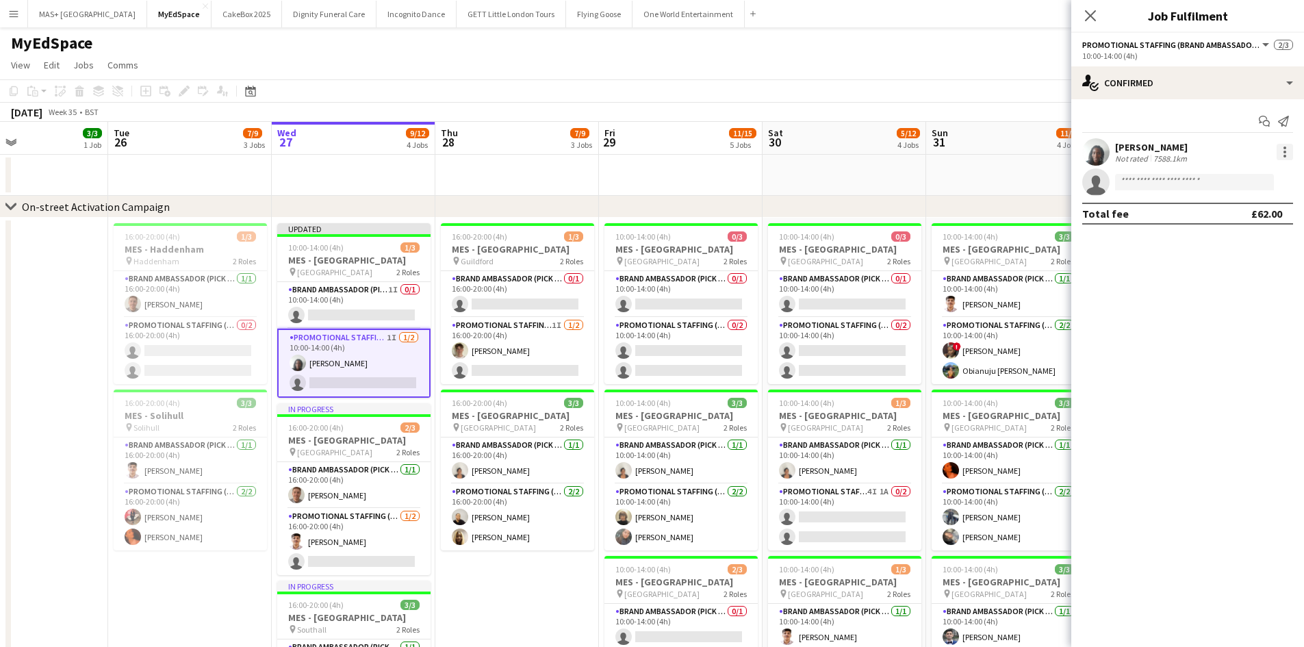
click at [1288, 151] on div at bounding box center [1285, 152] width 16 height 16
click at [374, 359] on div at bounding box center [652, 323] width 1304 height 647
click at [889, 130] on app-board-header-date "Sat 30 5/12 4 Jobs" at bounding box center [845, 138] width 164 height 33
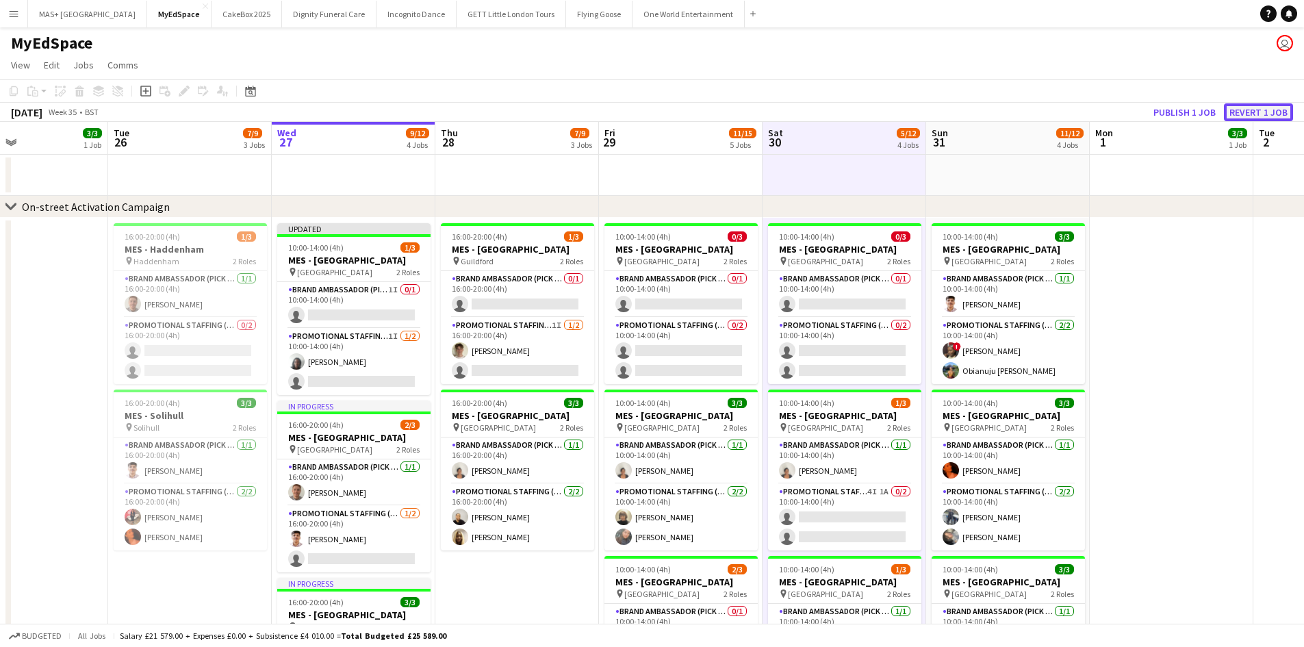
click at [1262, 105] on button "Revert 1 job" at bounding box center [1258, 112] width 69 height 18
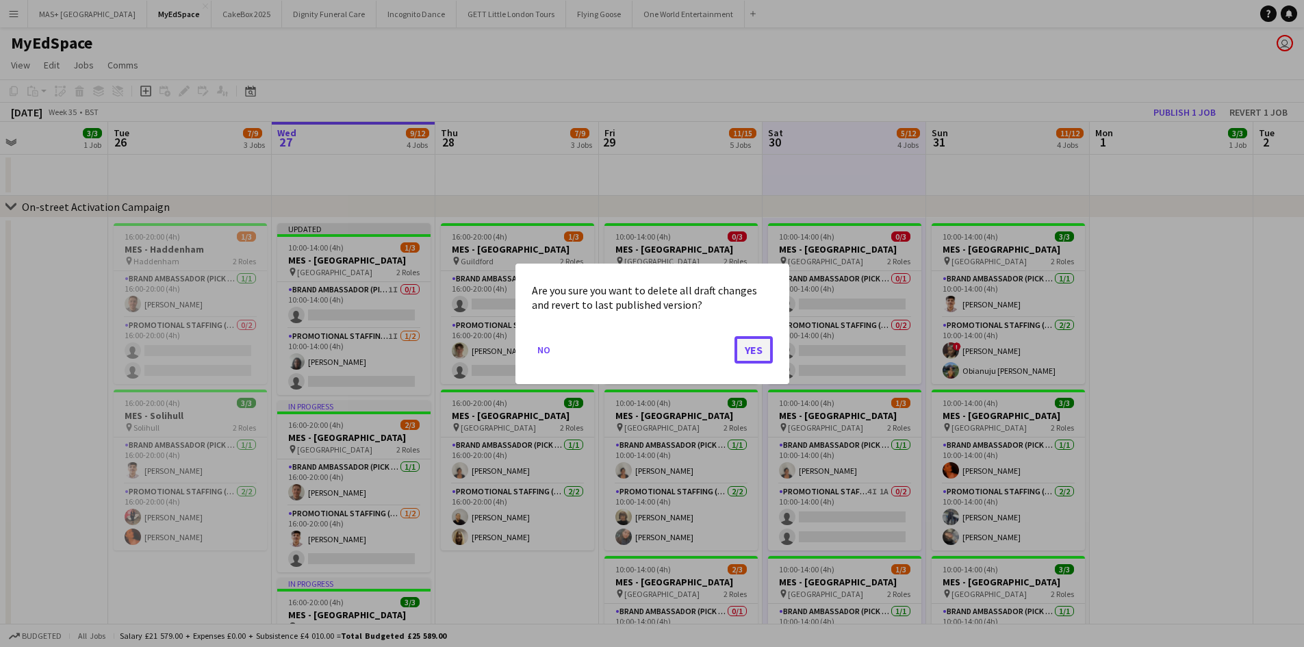
click at [758, 350] on button "Yes" at bounding box center [754, 348] width 38 height 27
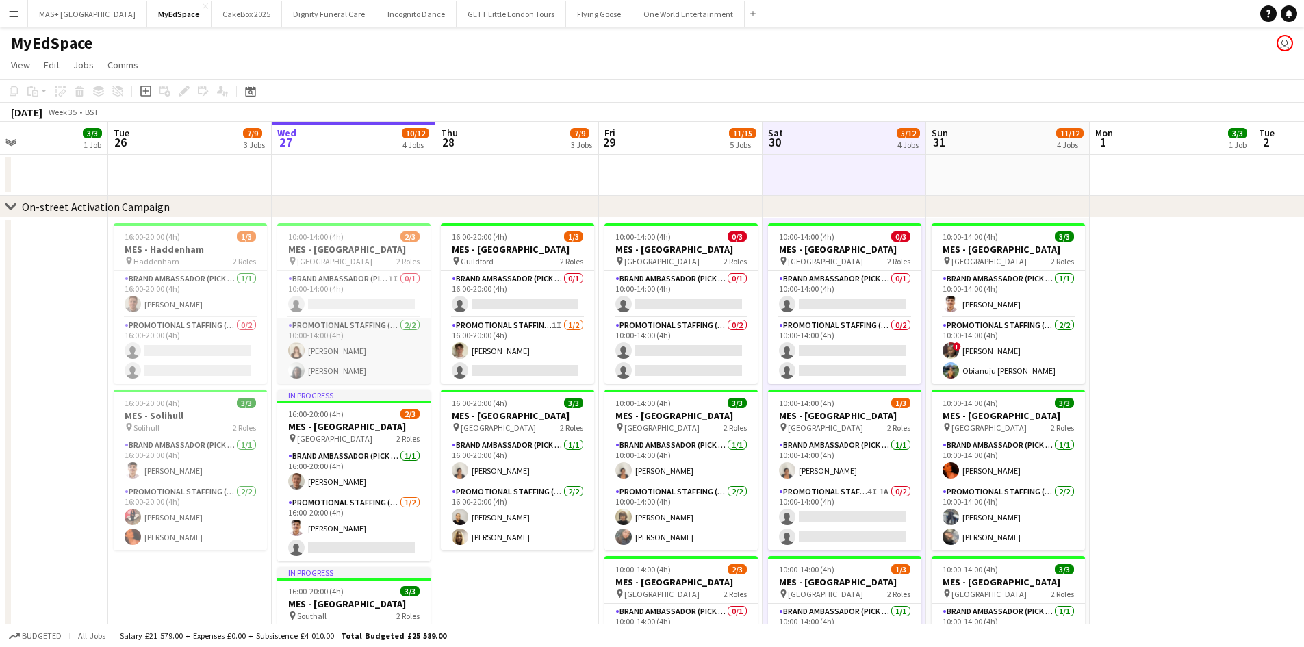
click at [344, 346] on app-card-role "Promotional Staffing (Brand Ambassadors) 2/2 10:00-14:00 (4h) Amelie Forbes Tan…" at bounding box center [353, 351] width 153 height 66
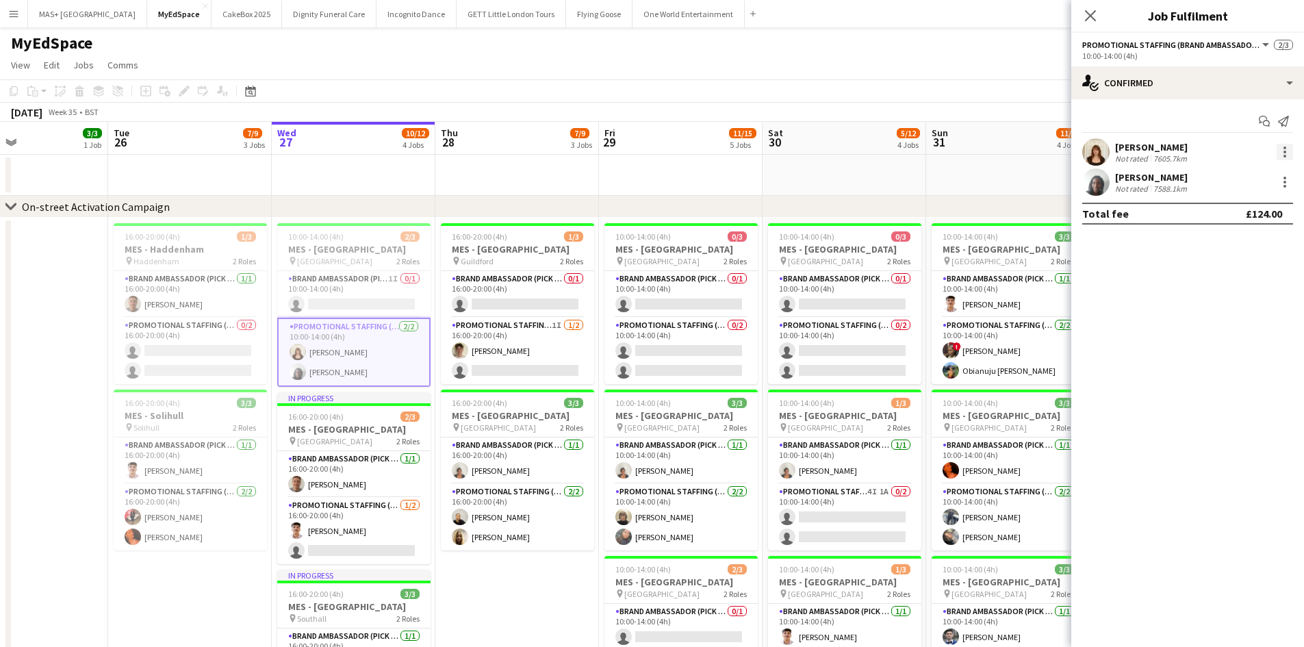
click at [1292, 151] on div at bounding box center [1285, 152] width 16 height 16
click at [1221, 308] on span "Remove" at bounding box center [1217, 309] width 41 height 12
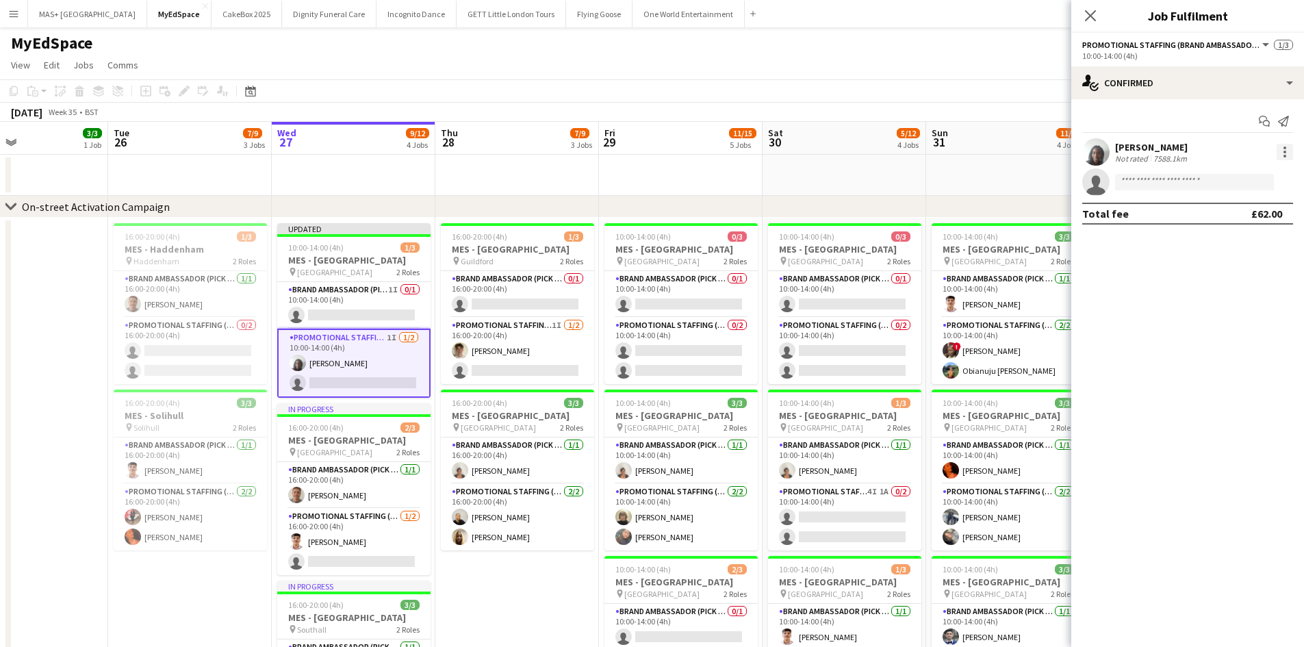
click at [1281, 147] on div at bounding box center [1285, 152] width 16 height 16
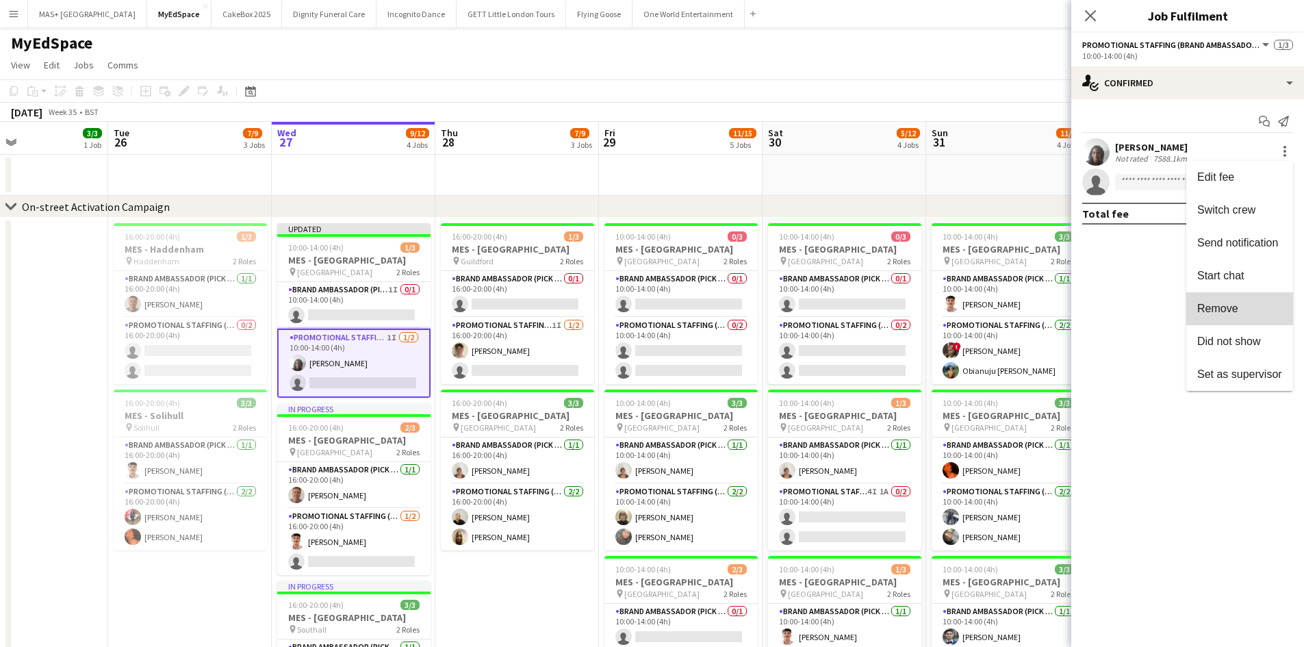
click at [1222, 298] on button "Remove" at bounding box center [1239, 308] width 107 height 33
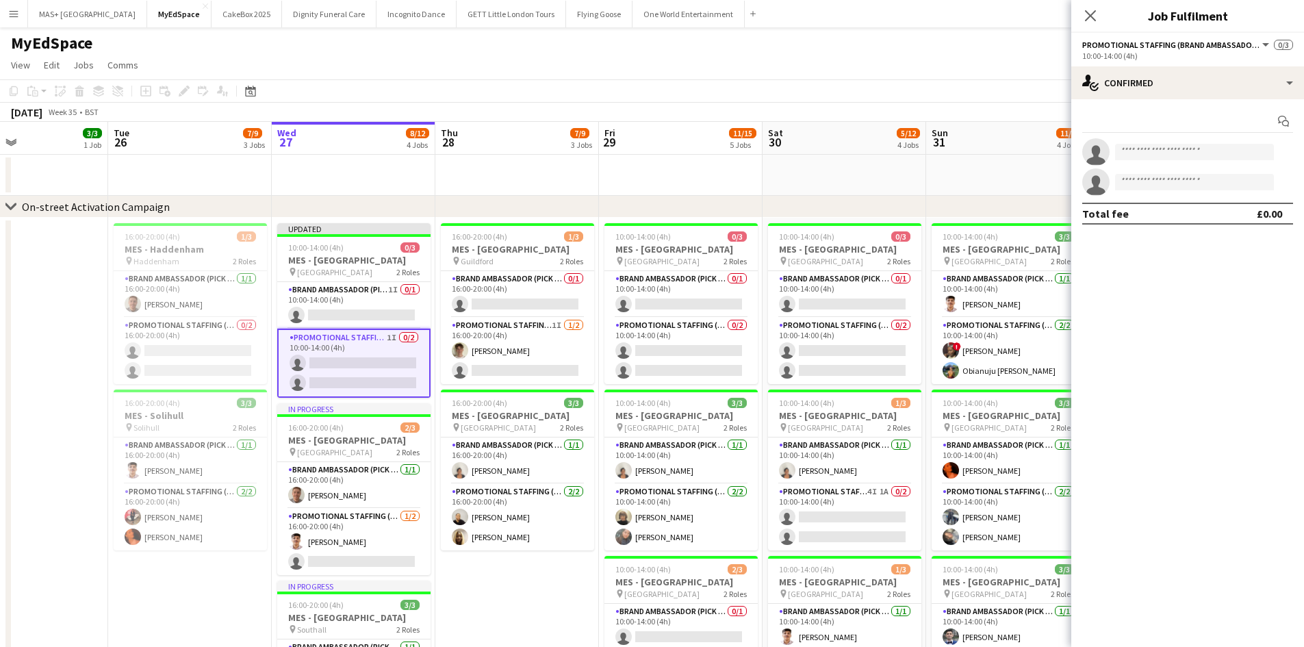
click at [895, 103] on div "August 2025 Week 35 • BST Publish 1 job Revert 1 job" at bounding box center [652, 112] width 1304 height 19
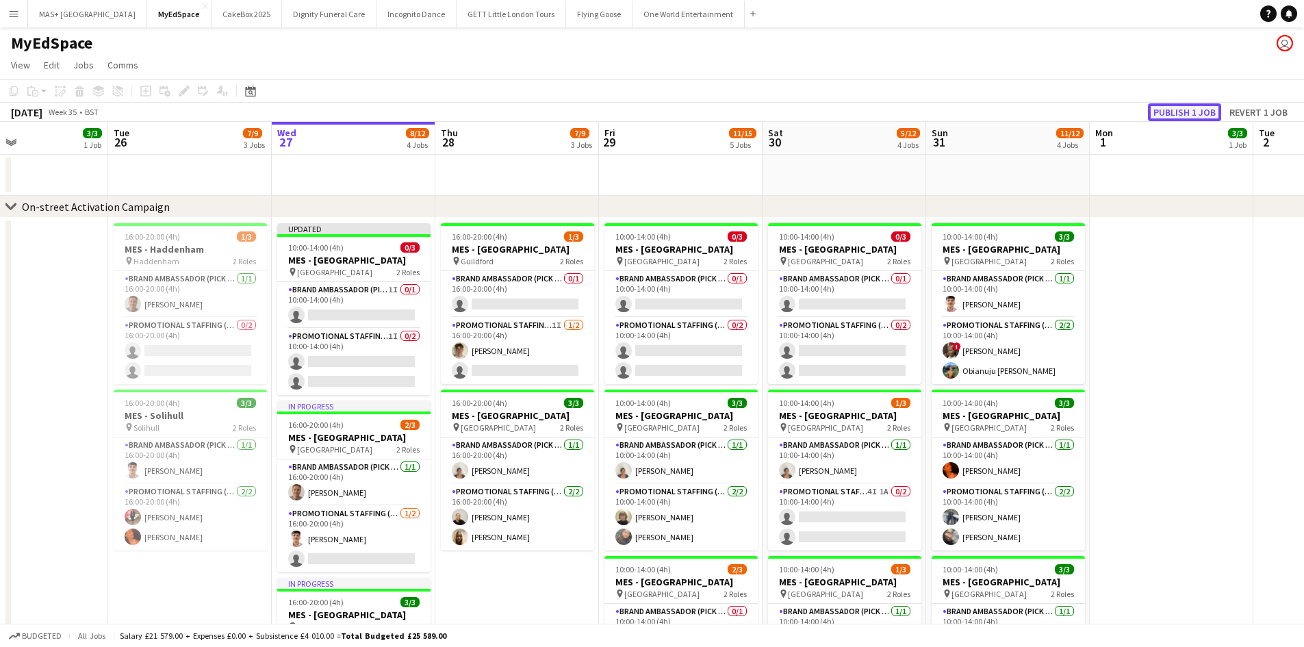
click at [1199, 110] on button "Publish 1 job" at bounding box center [1184, 112] width 73 height 18
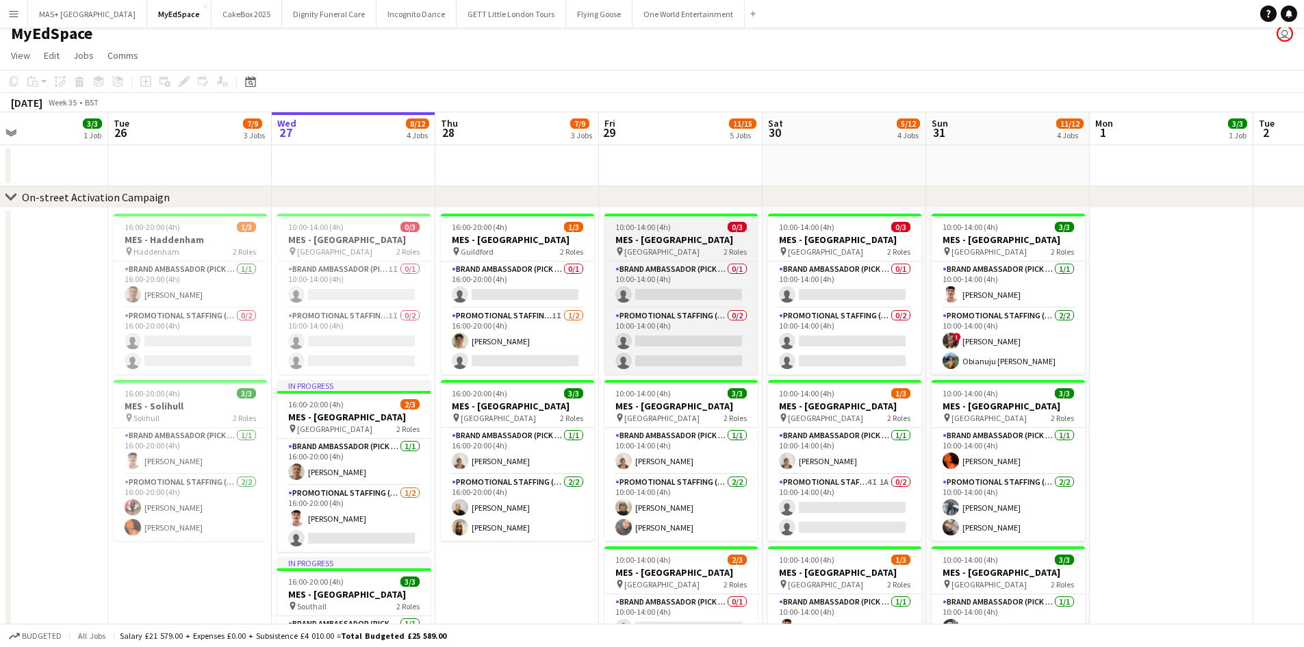
scroll to position [0, 0]
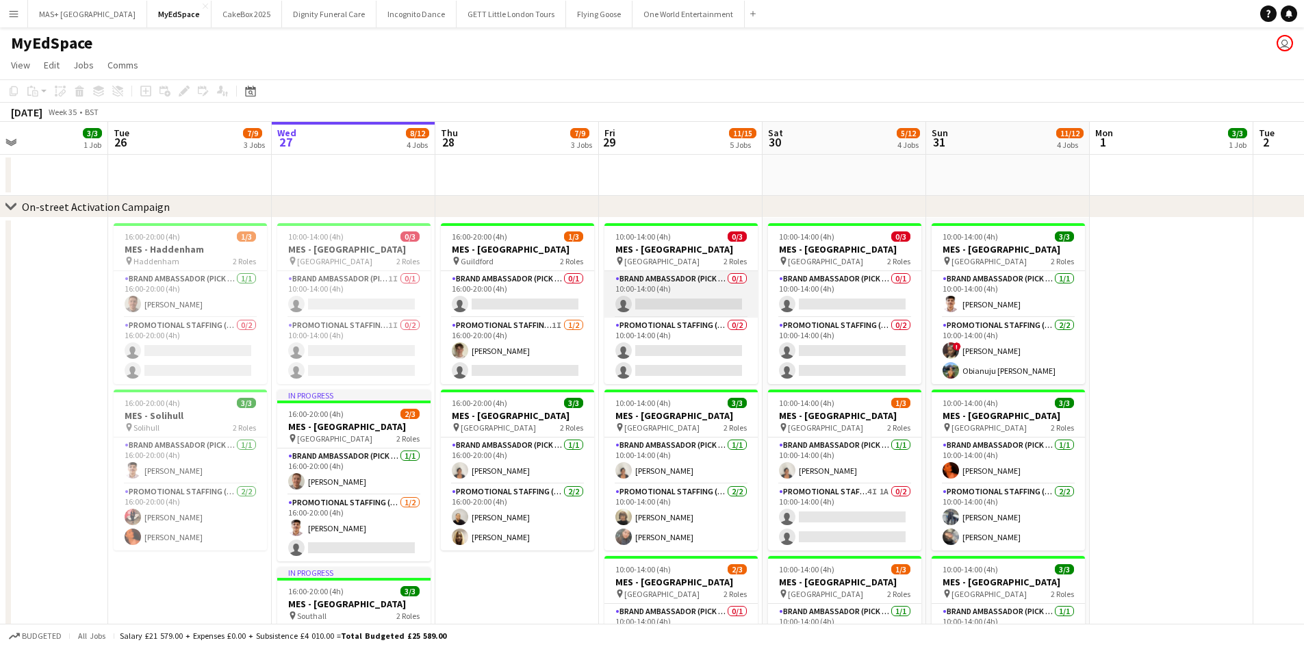
click at [699, 276] on app-card-role "Brand Ambassador (Pick up) 0/1 10:00-14:00 (4h) single-neutral-actions" at bounding box center [680, 294] width 153 height 47
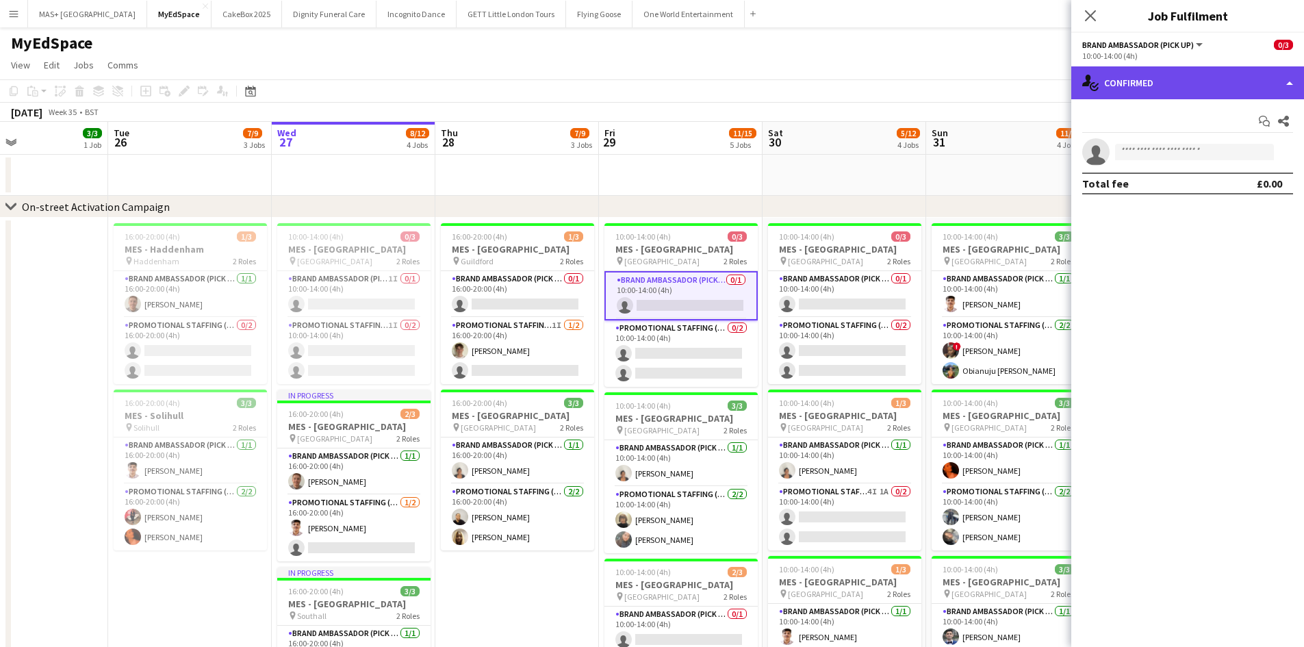
click at [1173, 91] on div "single-neutral-actions-check-2 Confirmed" at bounding box center [1187, 82] width 233 height 33
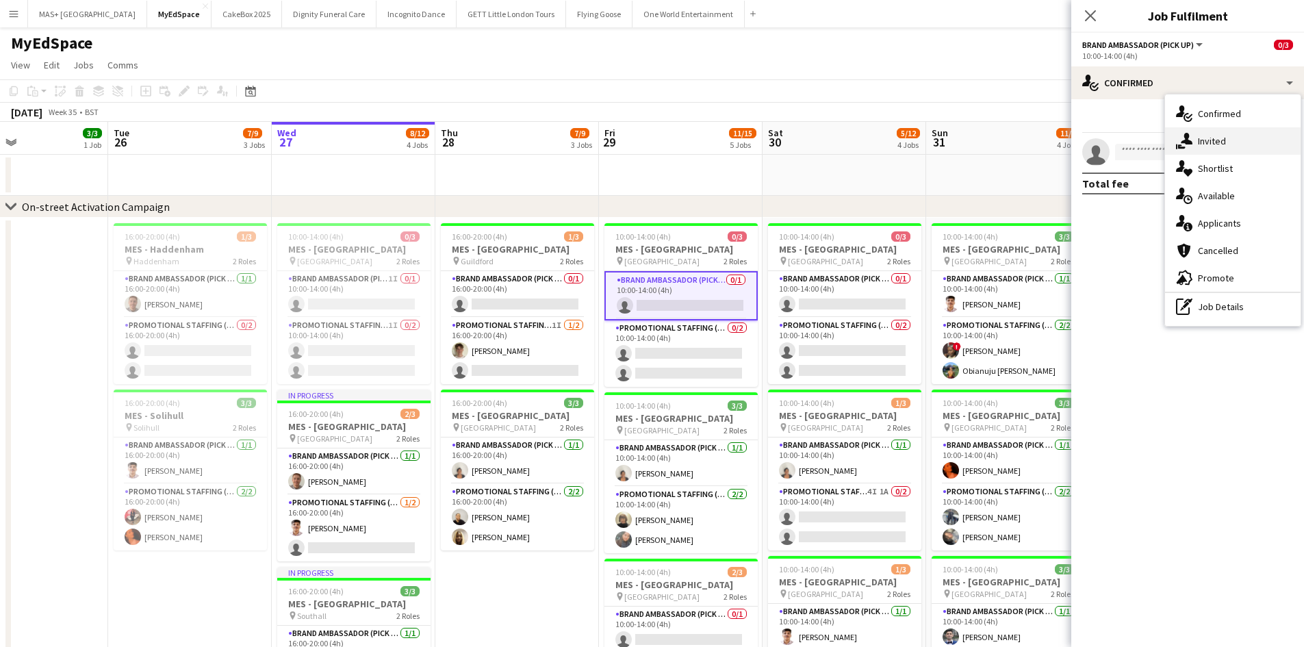
click at [1216, 136] on div "single-neutral-actions-share-1 Invited" at bounding box center [1233, 140] width 136 height 27
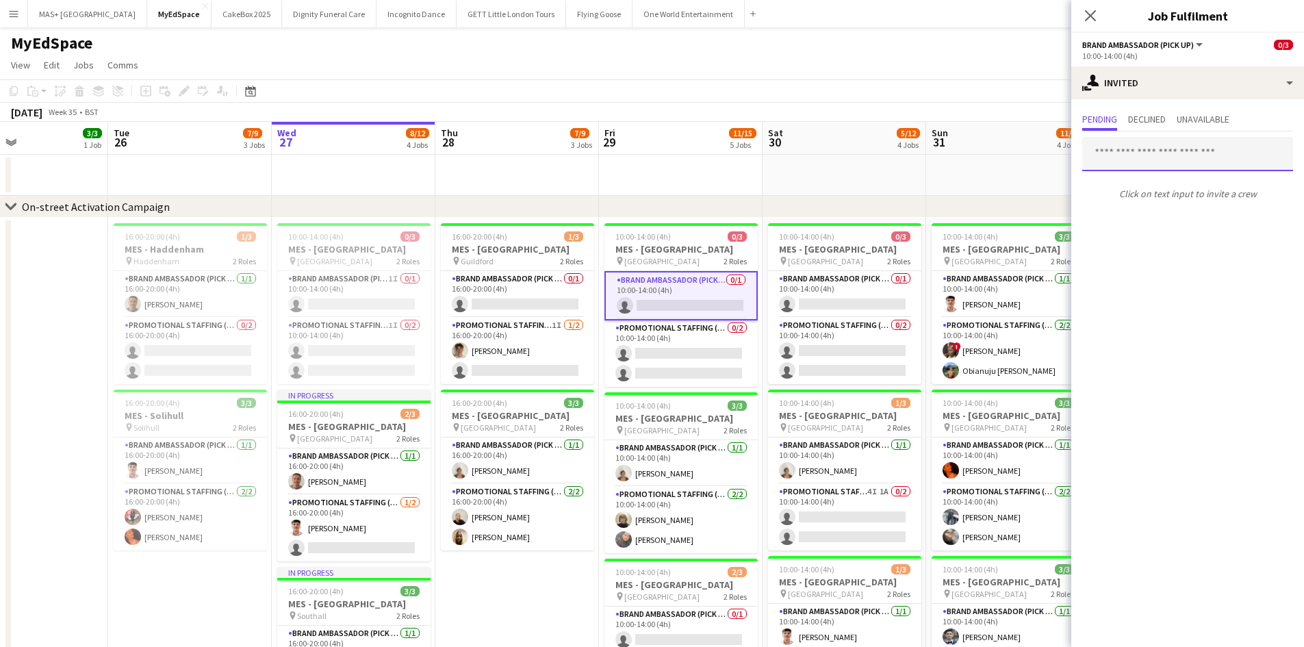
click at [1135, 154] on input "text" at bounding box center [1187, 154] width 211 height 34
type input "*"
click at [668, 322] on app-card-role "Promotional Staffing (Brand Ambassadors) 0/2 10:00-14:00 (4h) single-neutral-ac…" at bounding box center [680, 353] width 153 height 66
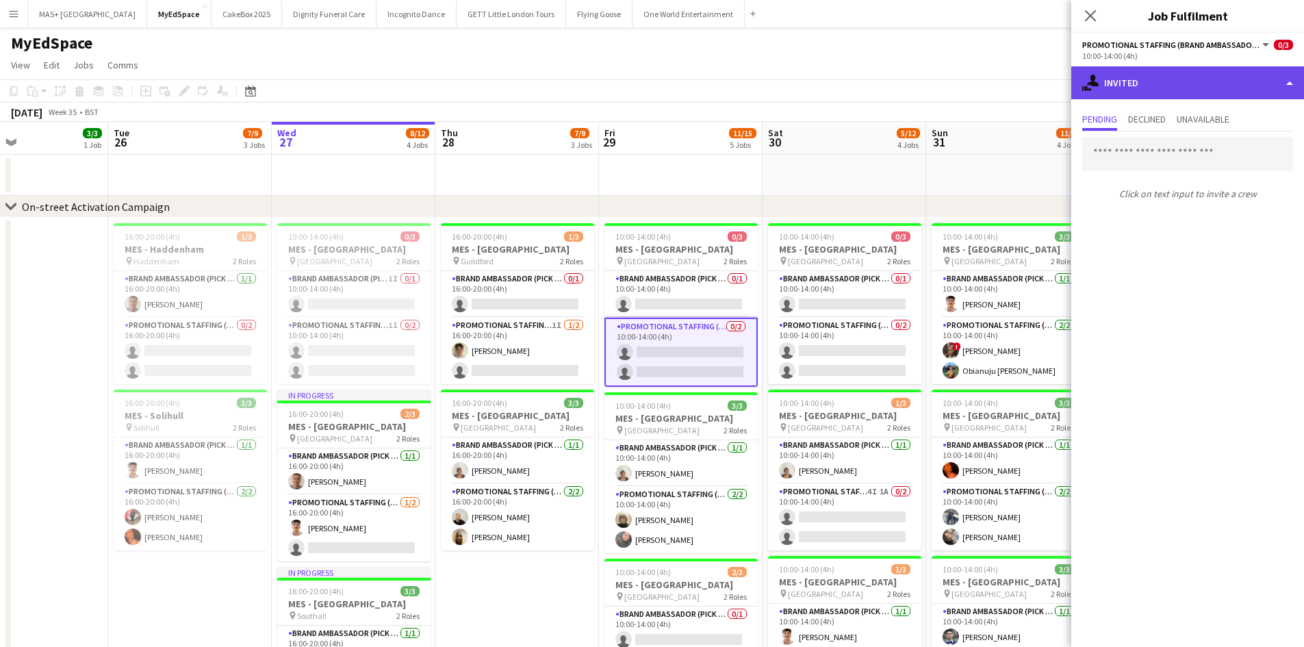
click at [1173, 90] on div "single-neutral-actions-share-1 Invited" at bounding box center [1187, 82] width 233 height 33
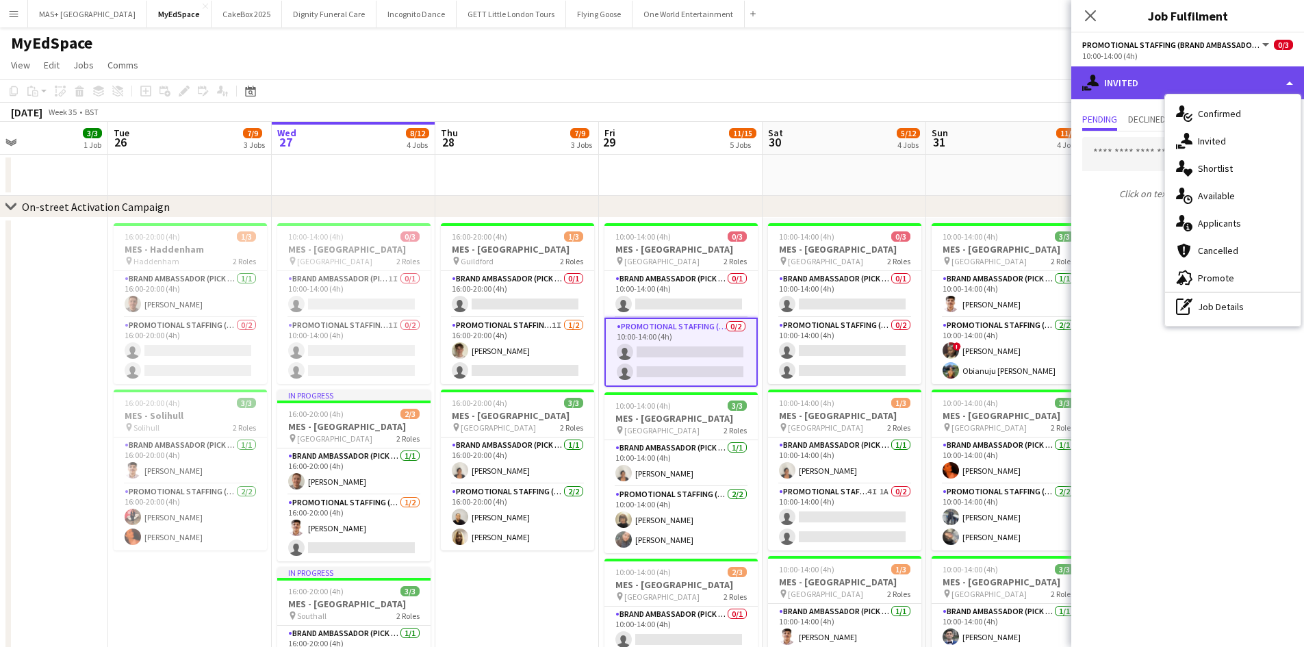
click at [1173, 90] on div "single-neutral-actions-share-1 Invited" at bounding box center [1187, 82] width 233 height 33
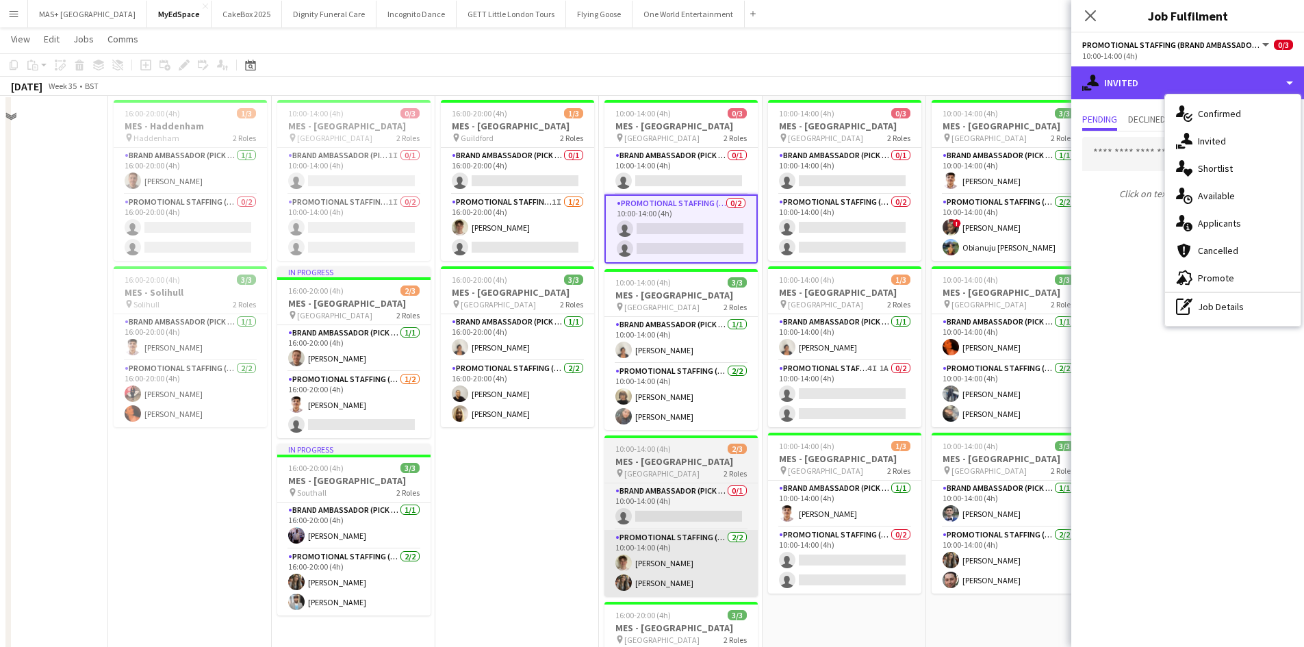
scroll to position [68, 0]
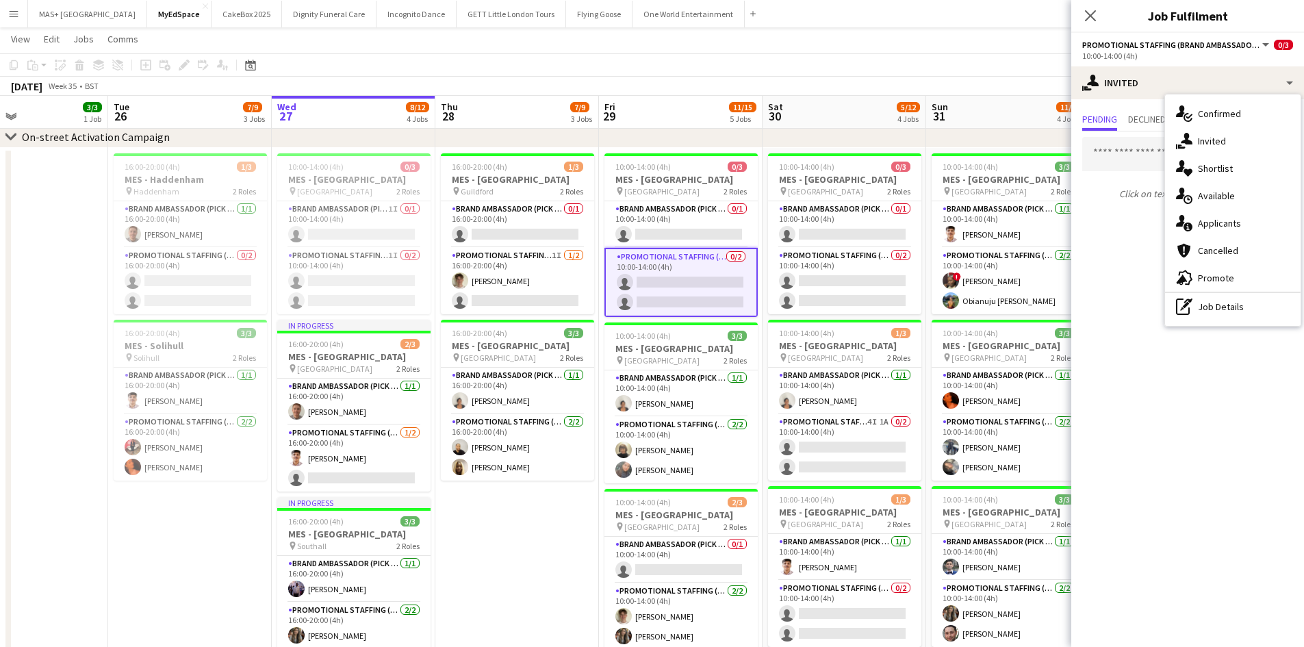
click at [537, 544] on app-date-cell "16:00-20:00 (4h) 1/3 MES - Guildford pin Guildford 2 Roles Brand Ambassador (Pi…" at bounding box center [517, 515] width 164 height 734
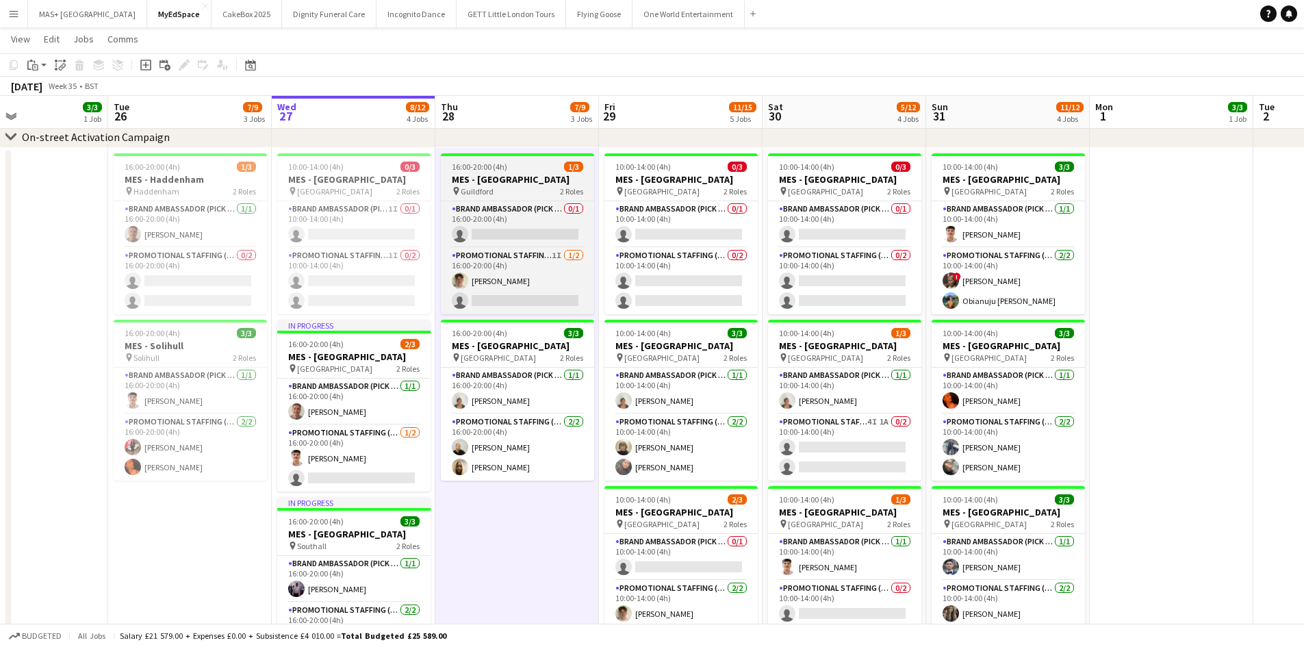
click at [502, 182] on h3 "MES - Guildford" at bounding box center [517, 179] width 153 height 12
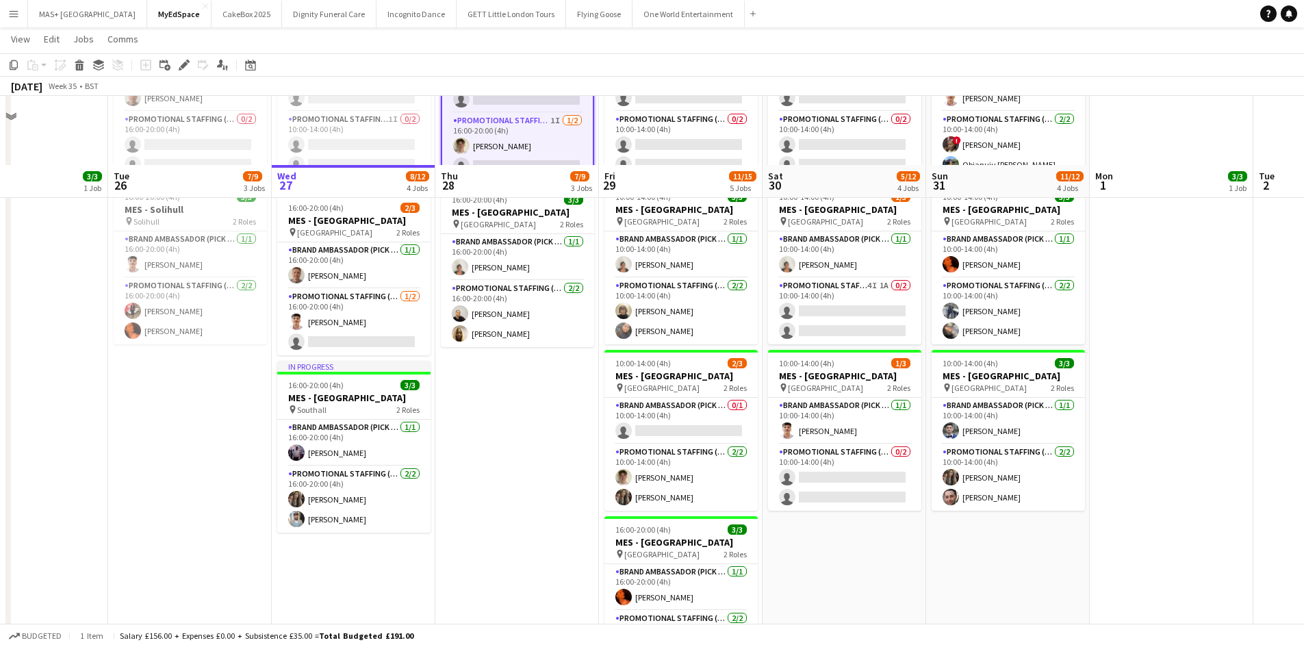
scroll to position [274, 0]
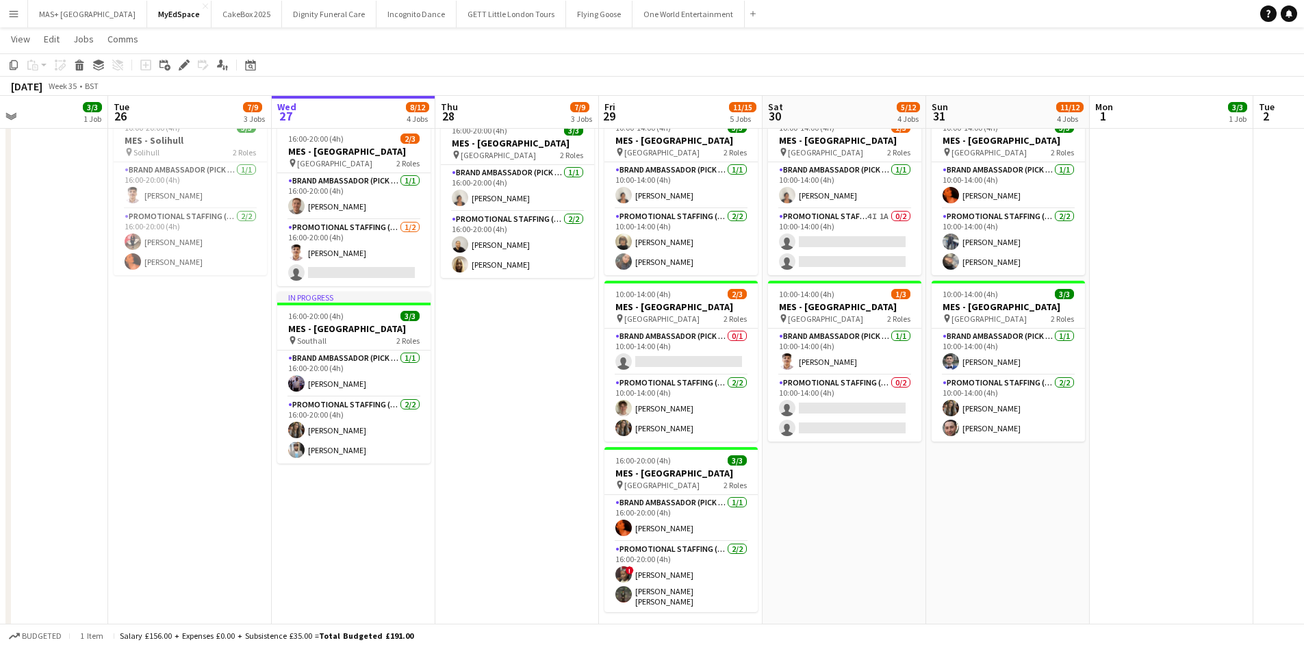
click at [893, 500] on app-date-cell "10:00-14:00 (4h) 0/3 MES - Haddenham High Street pin Haddenham High Street 2 Ro…" at bounding box center [845, 309] width 164 height 734
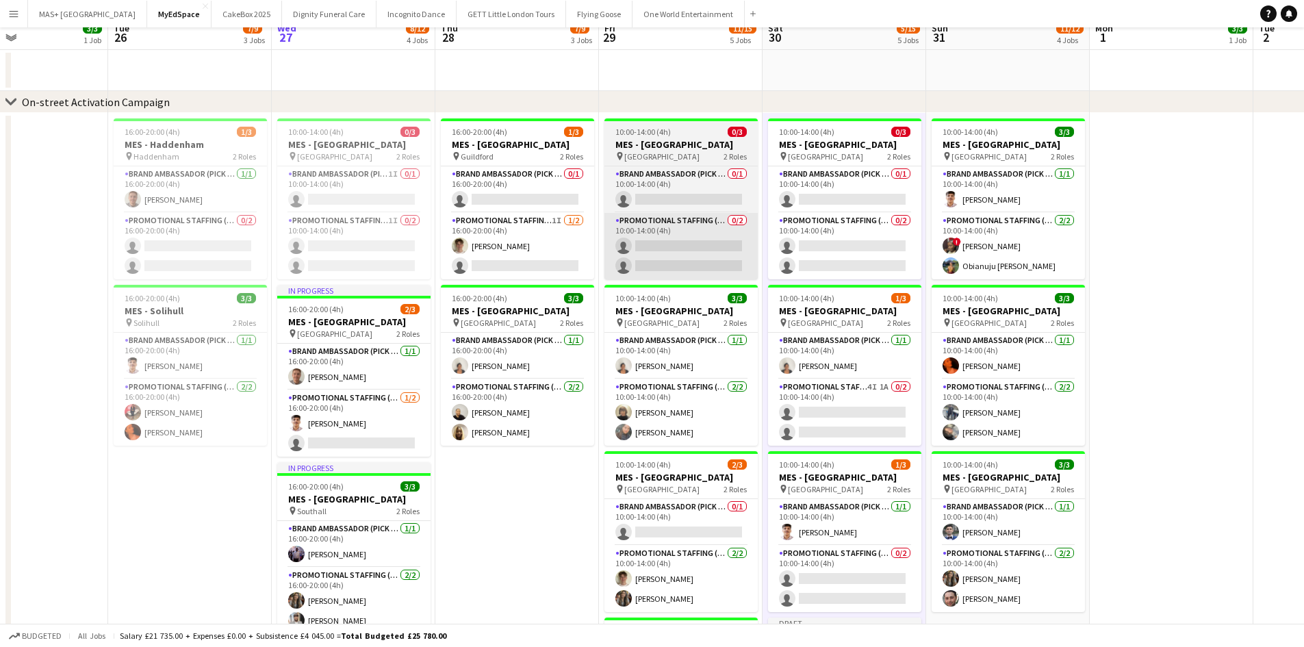
scroll to position [0, 0]
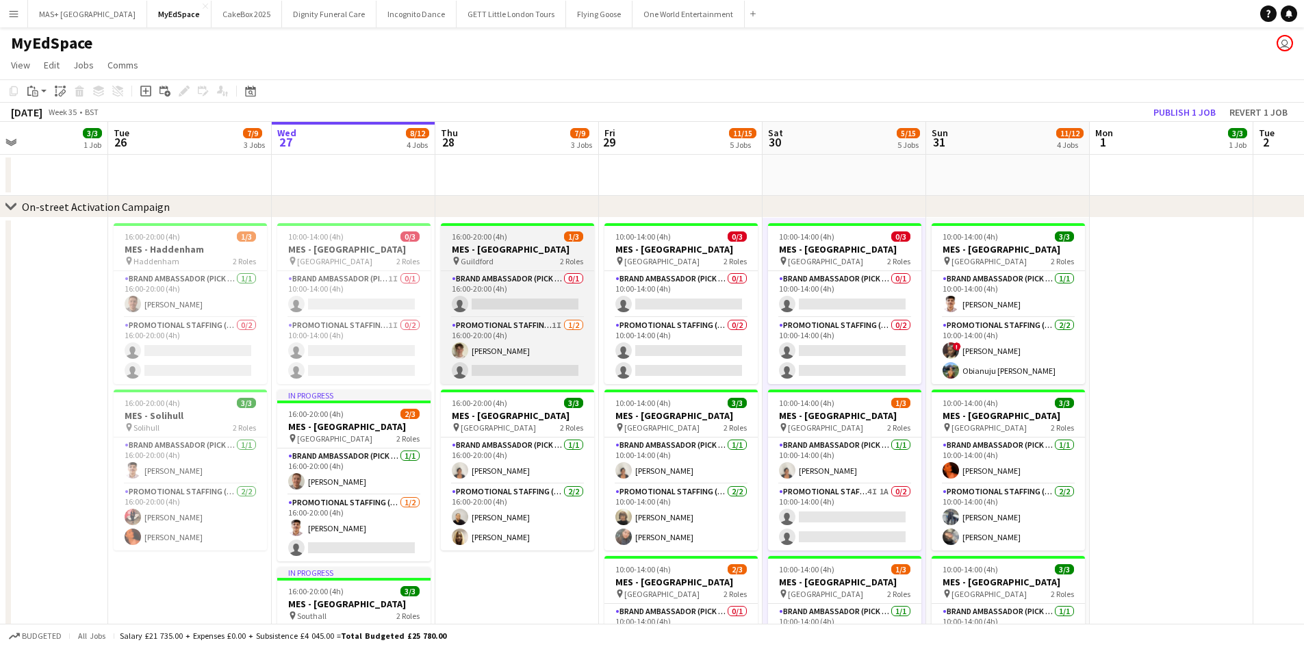
click at [533, 261] on div "pin Guildford 2 Roles" at bounding box center [517, 260] width 153 height 11
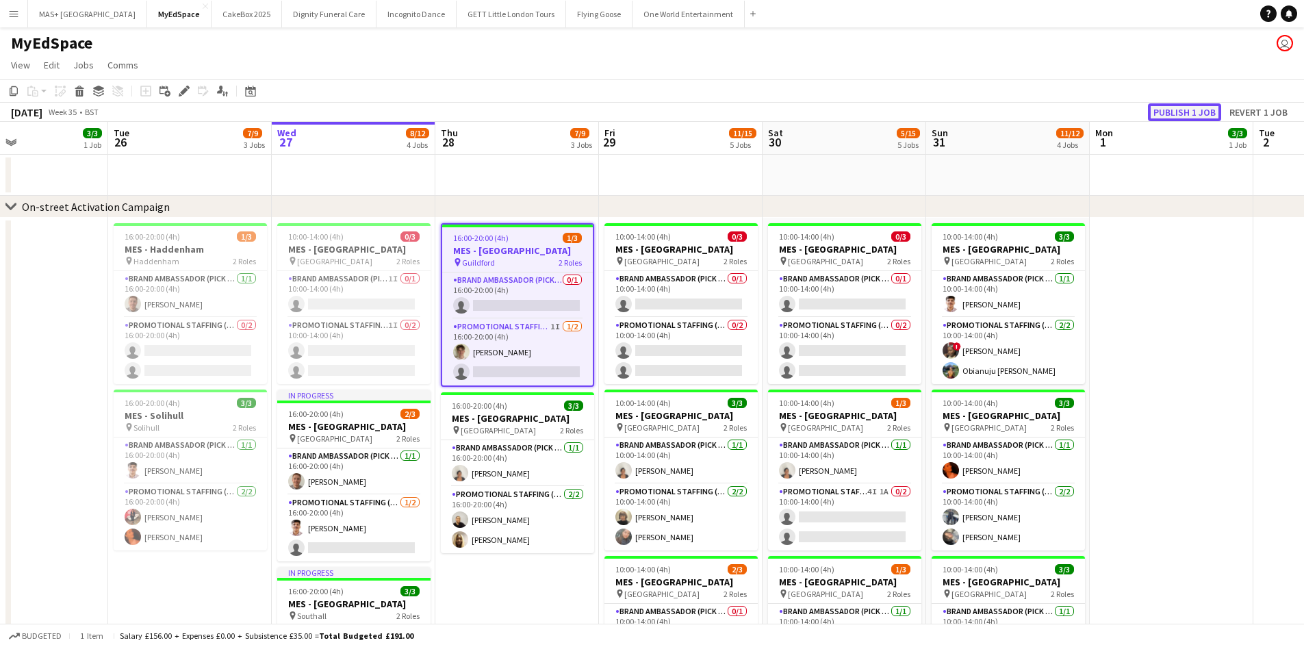
click at [1199, 112] on button "Publish 1 job" at bounding box center [1184, 112] width 73 height 18
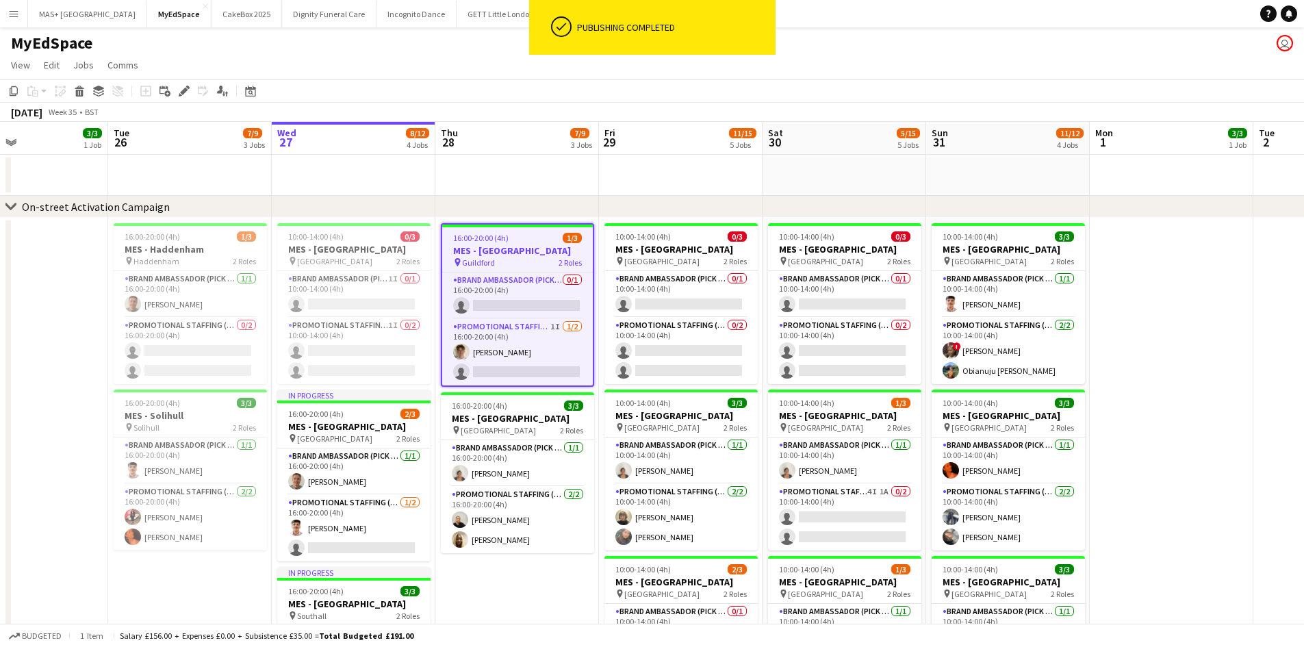
click at [487, 248] on h3 "MES - Guildford" at bounding box center [517, 250] width 151 height 12
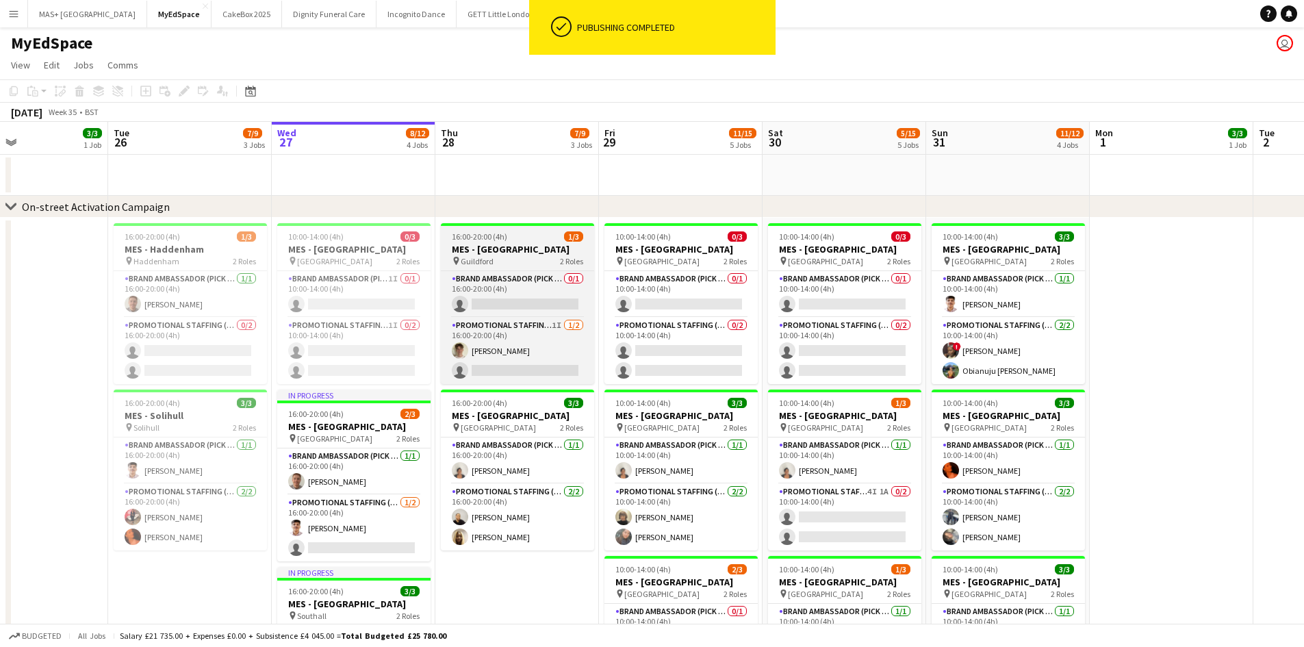
click at [498, 256] on div "pin Guildford 2 Roles" at bounding box center [517, 260] width 153 height 11
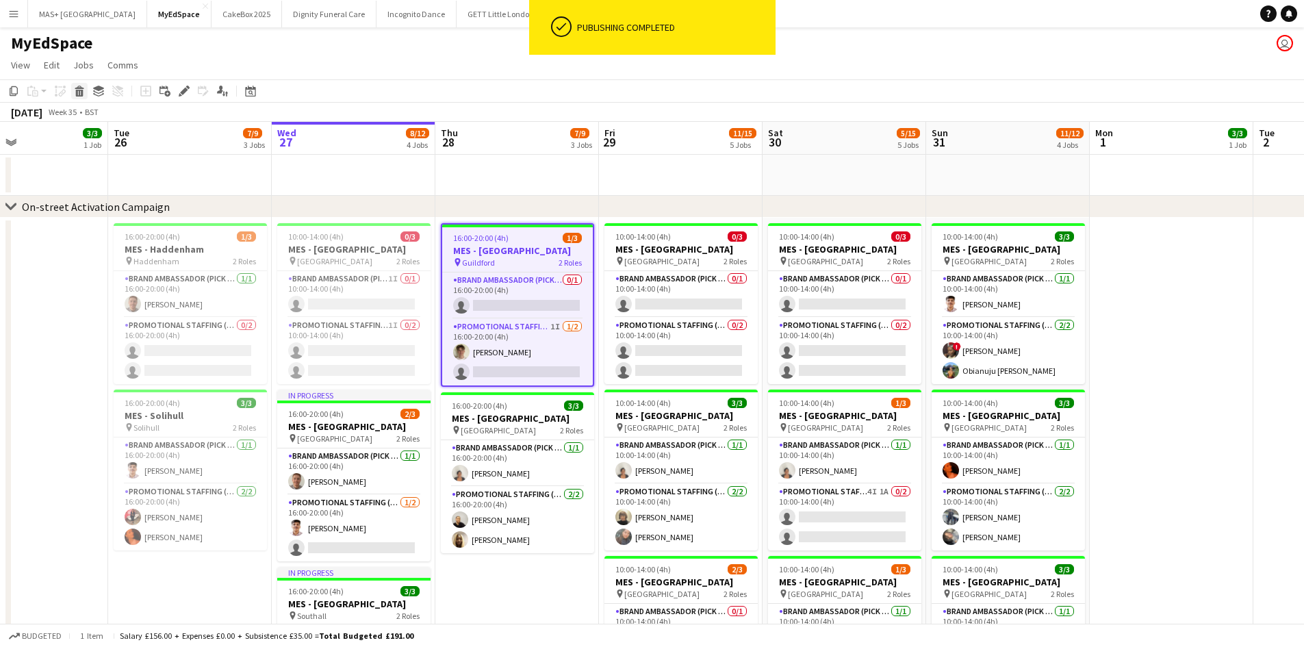
click at [86, 93] on div "Delete" at bounding box center [79, 91] width 16 height 16
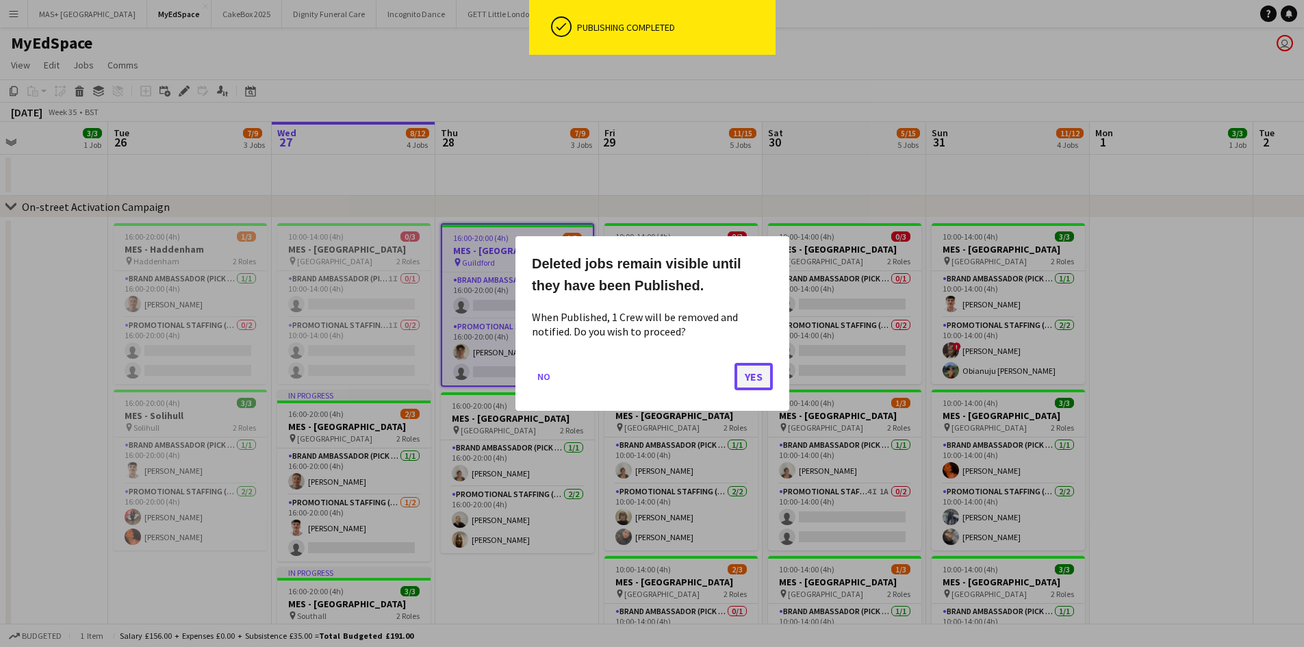
click at [765, 379] on button "Yes" at bounding box center [754, 376] width 38 height 27
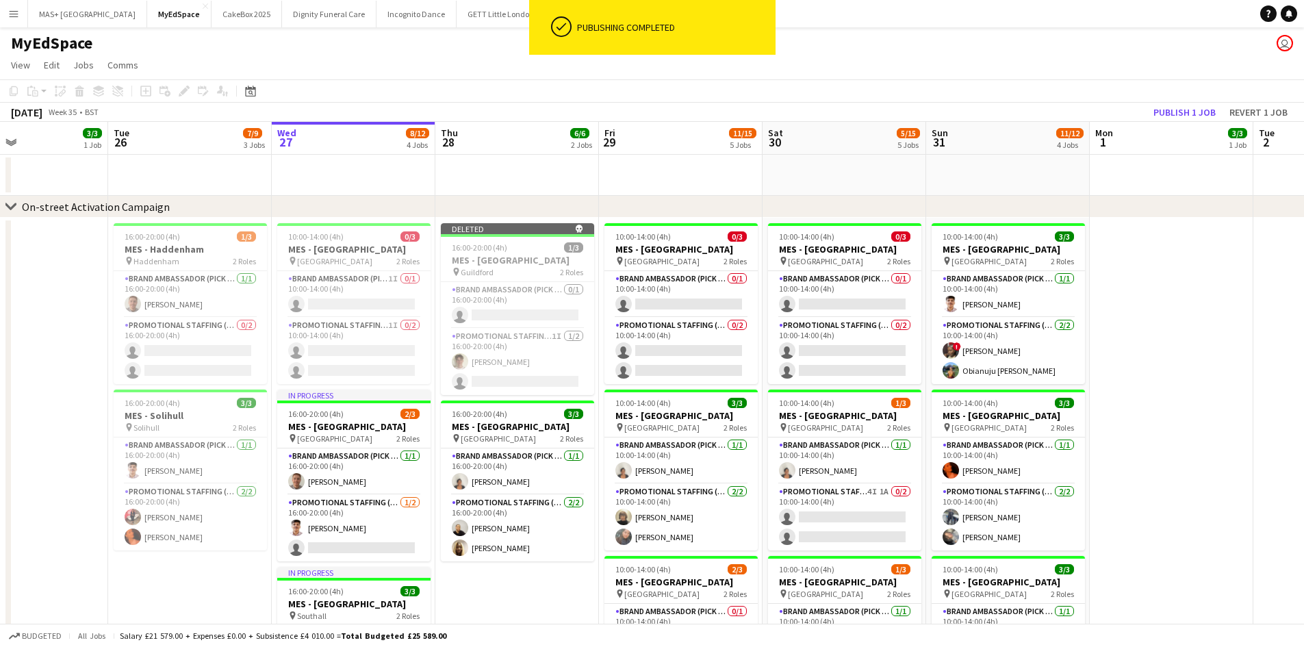
click at [1188, 370] on app-date-cell at bounding box center [1172, 585] width 164 height 734
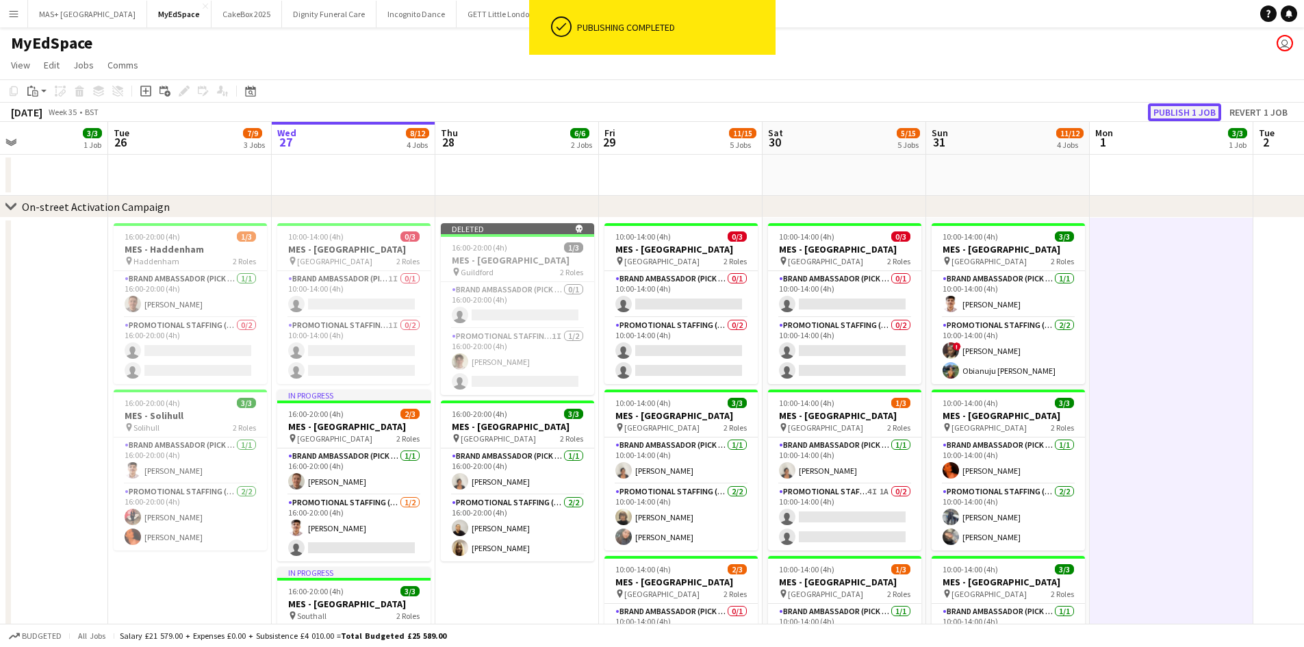
click at [1177, 118] on button "Publish 1 job" at bounding box center [1184, 112] width 73 height 18
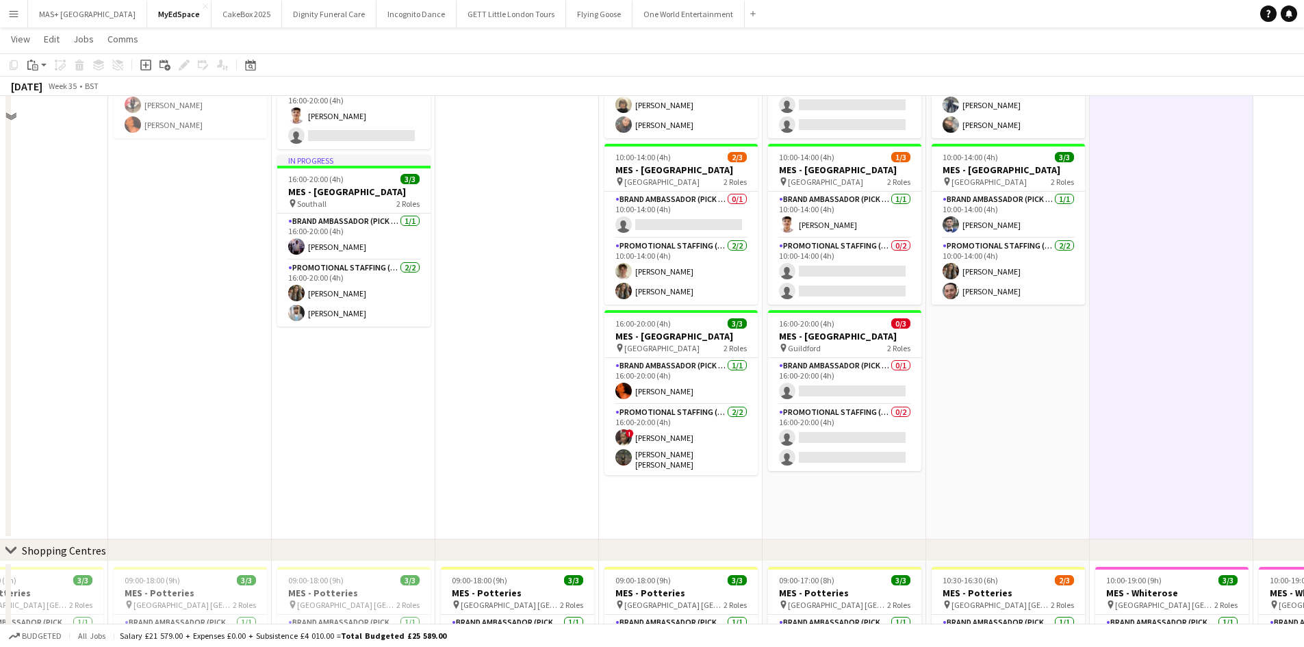
scroll to position [205, 0]
